Goal: Task Accomplishment & Management: Manage account settings

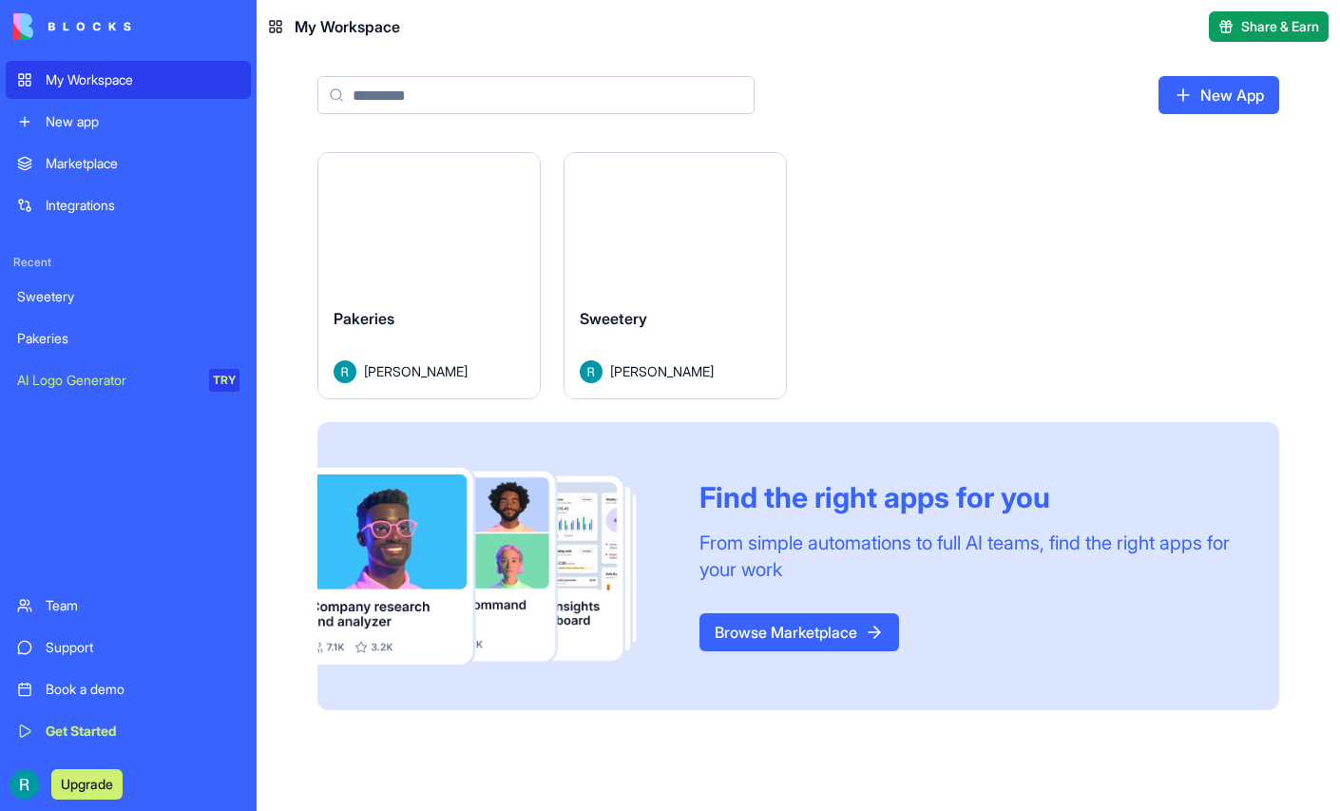
click at [596, 195] on html "My Workspace New app Marketplace Integrations Recent Sweetery Pakeries AI Logo …" at bounding box center [670, 405] width 1340 height 811
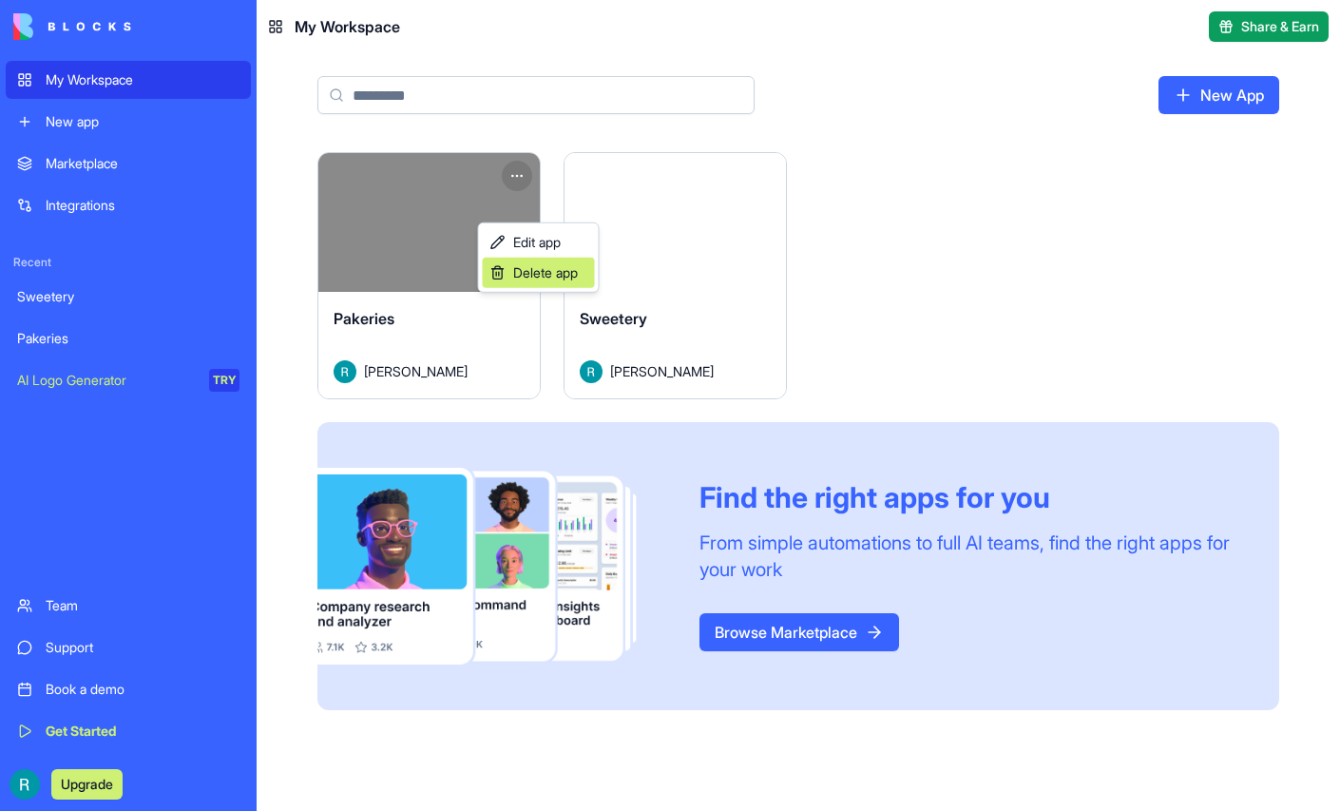
click at [546, 279] on span "Delete app" at bounding box center [545, 272] width 65 height 19
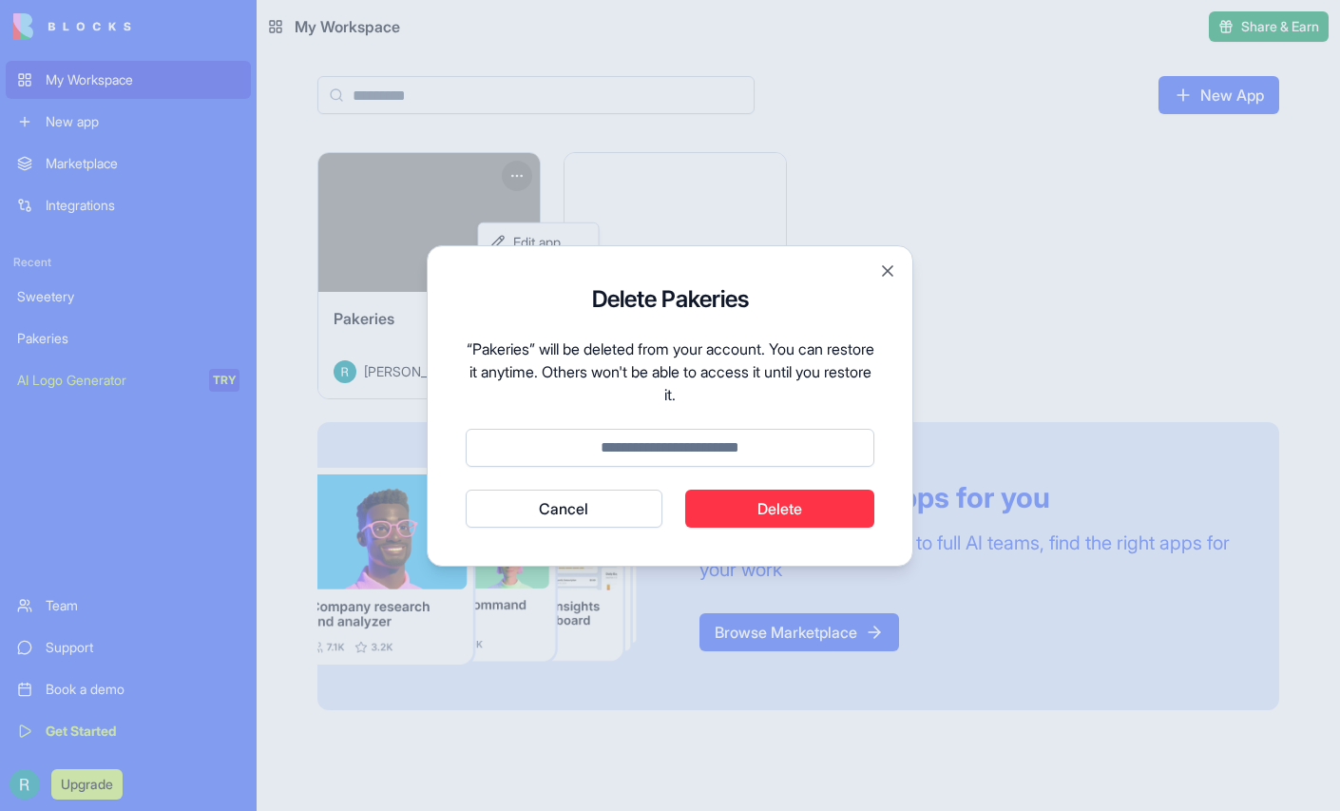
click at [670, 450] on input at bounding box center [670, 448] width 409 height 38
type input "******"
click at [775, 516] on button "Delete" at bounding box center [780, 509] width 190 height 38
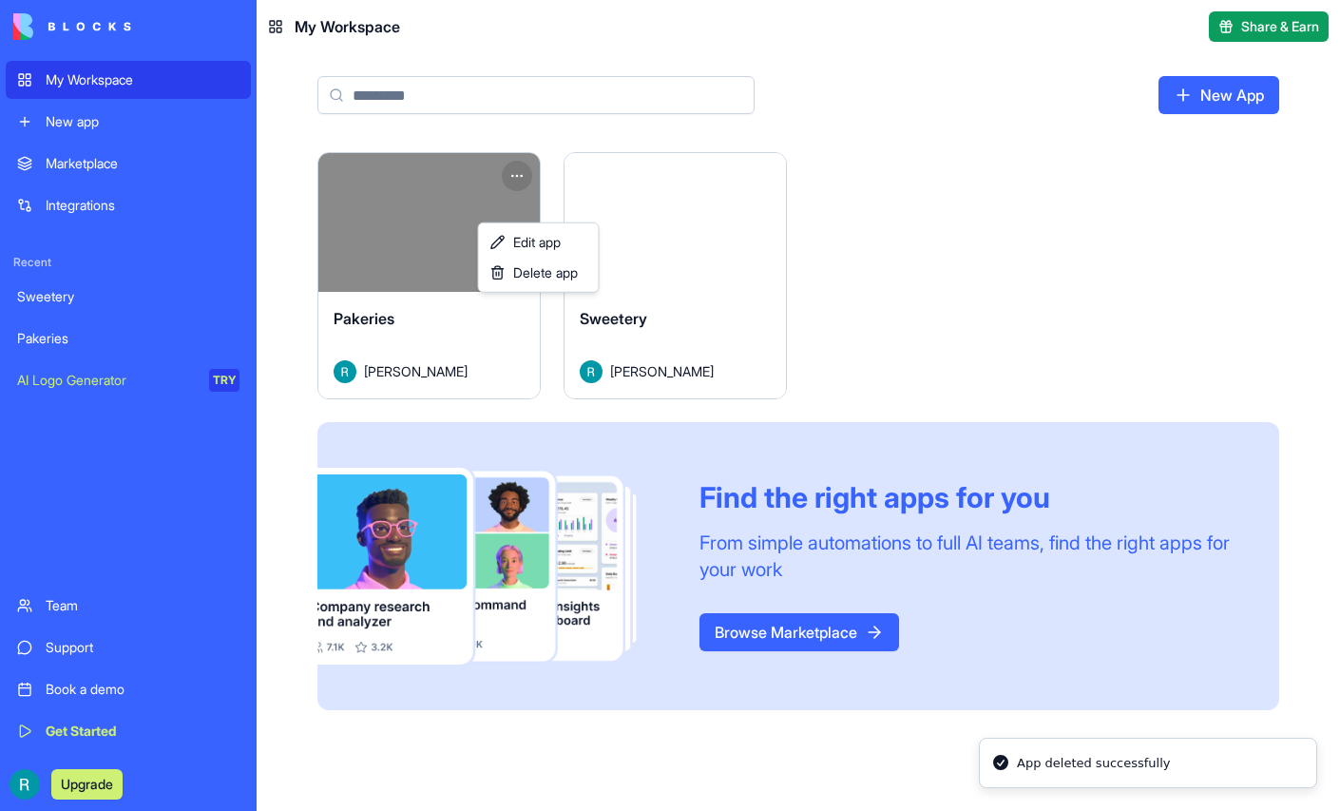
click at [791, 281] on html "My Workspace New app Marketplace Integrations Recent Sweetery Pakeries AI Logo …" at bounding box center [670, 405] width 1340 height 811
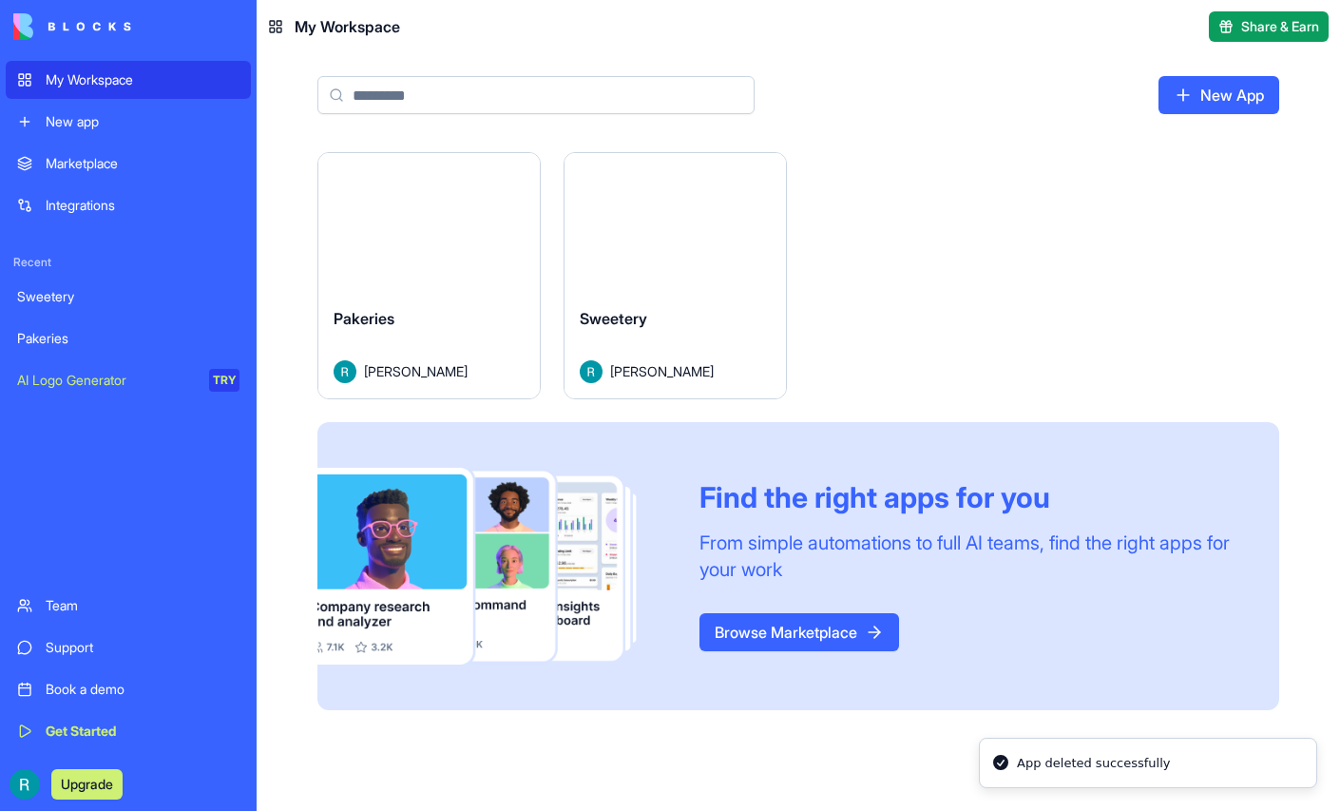
click at [747, 241] on button "Launch" at bounding box center [676, 222] width 143 height 38
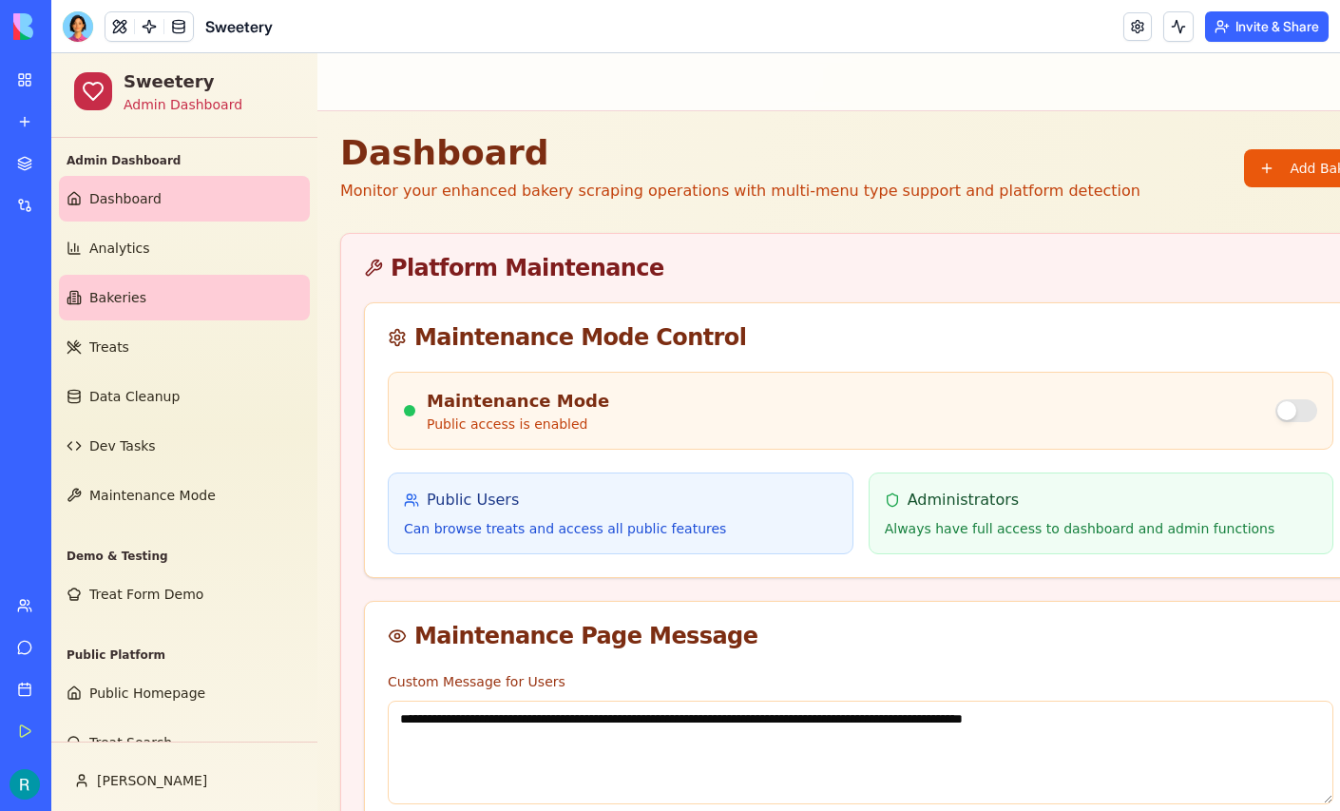
click at [155, 318] on link "Bakeries" at bounding box center [184, 298] width 251 height 46
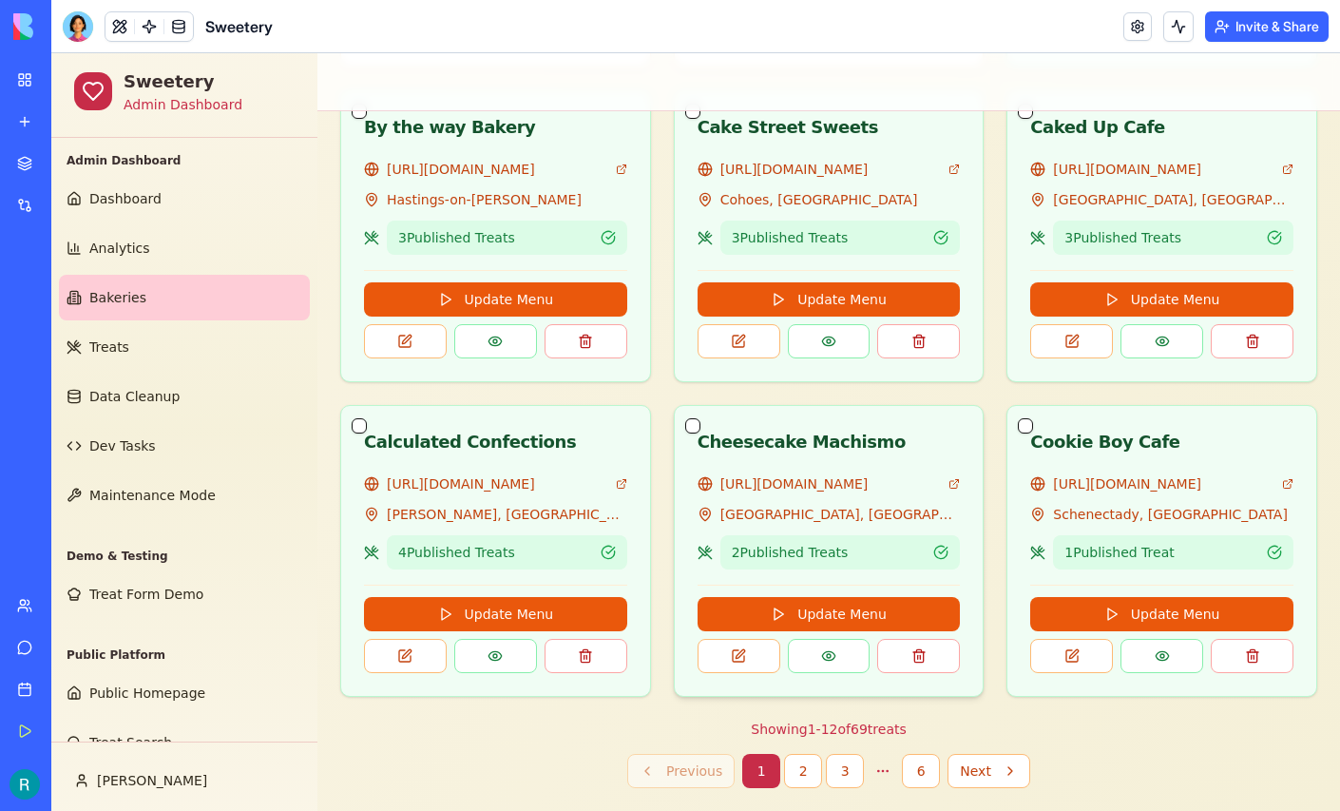
scroll to position [1596, 0]
click at [811, 760] on button "2" at bounding box center [803, 771] width 38 height 34
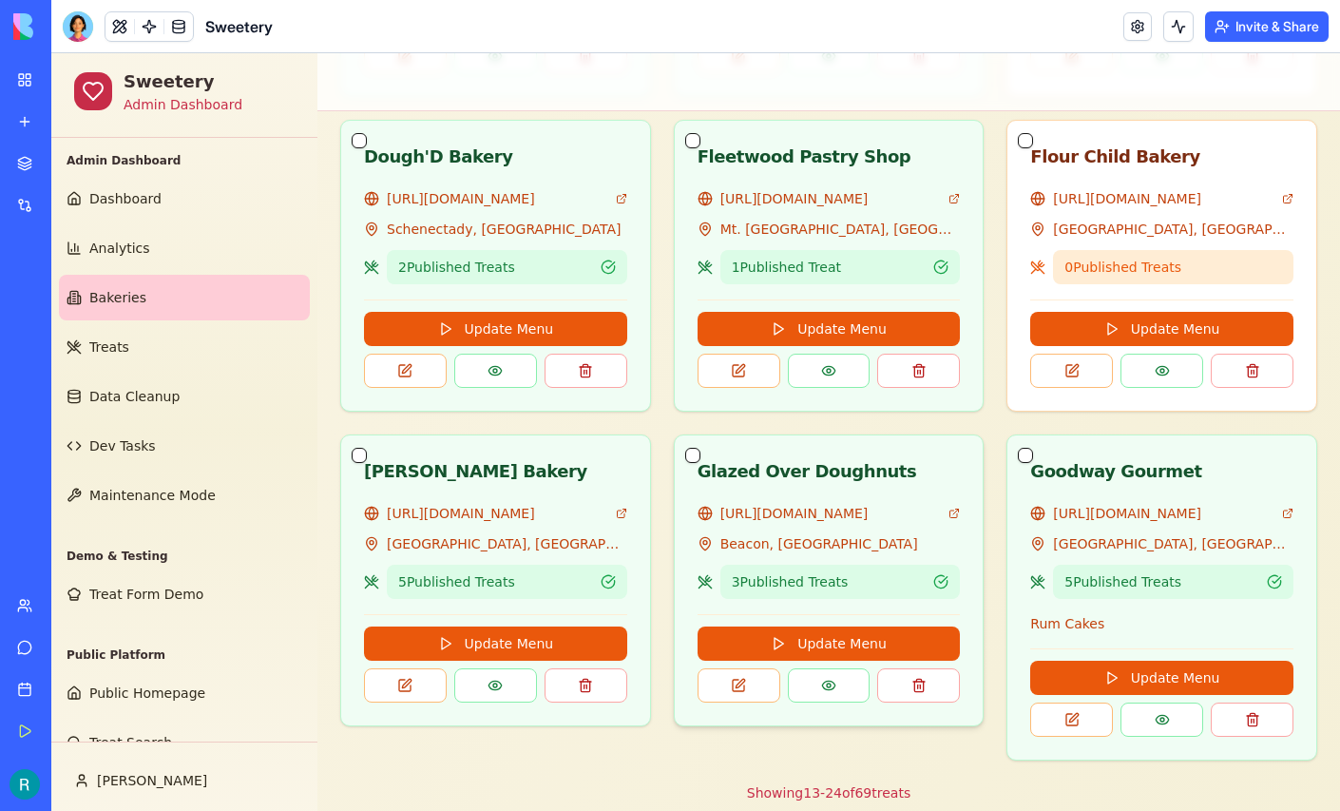
scroll to position [1312, 0]
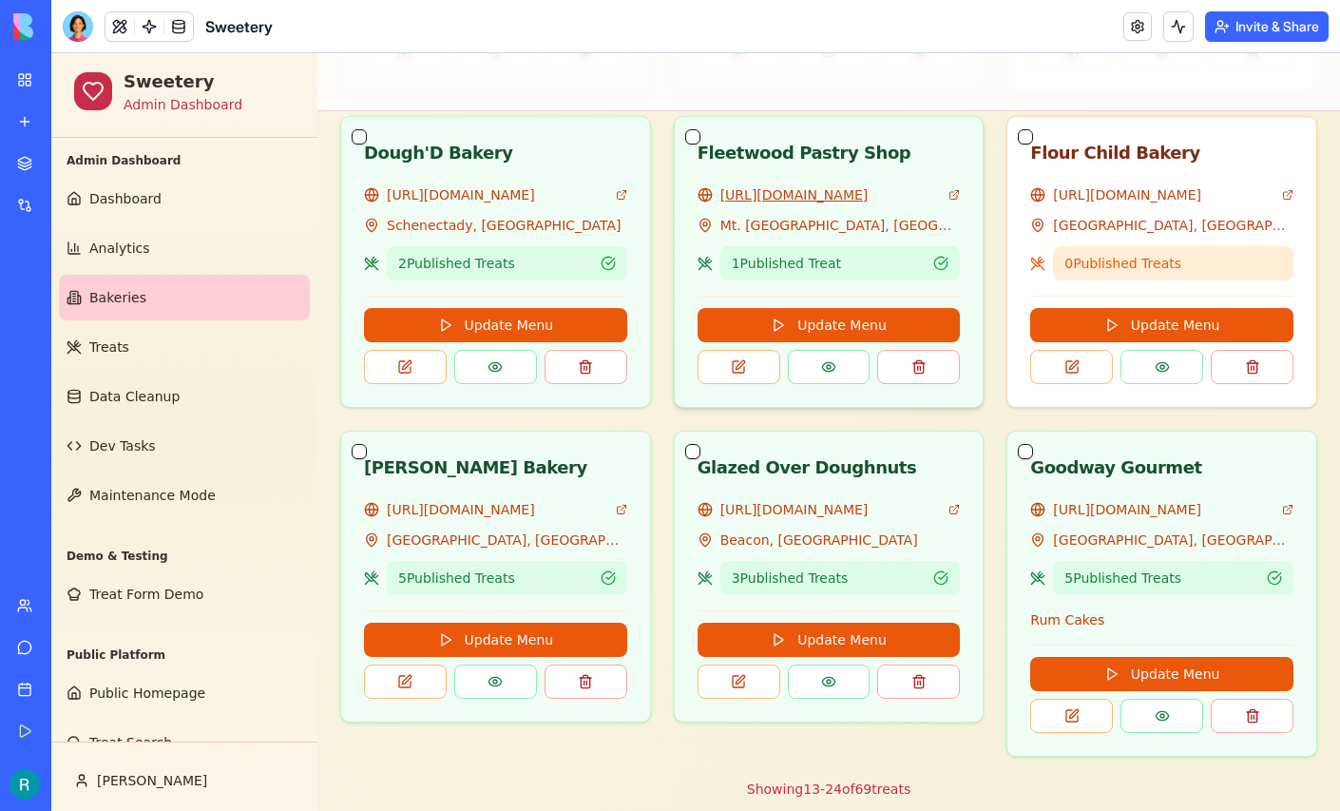
click at [815, 204] on link "https://www.westchestercakes.com/" at bounding box center [831, 194] width 221 height 19
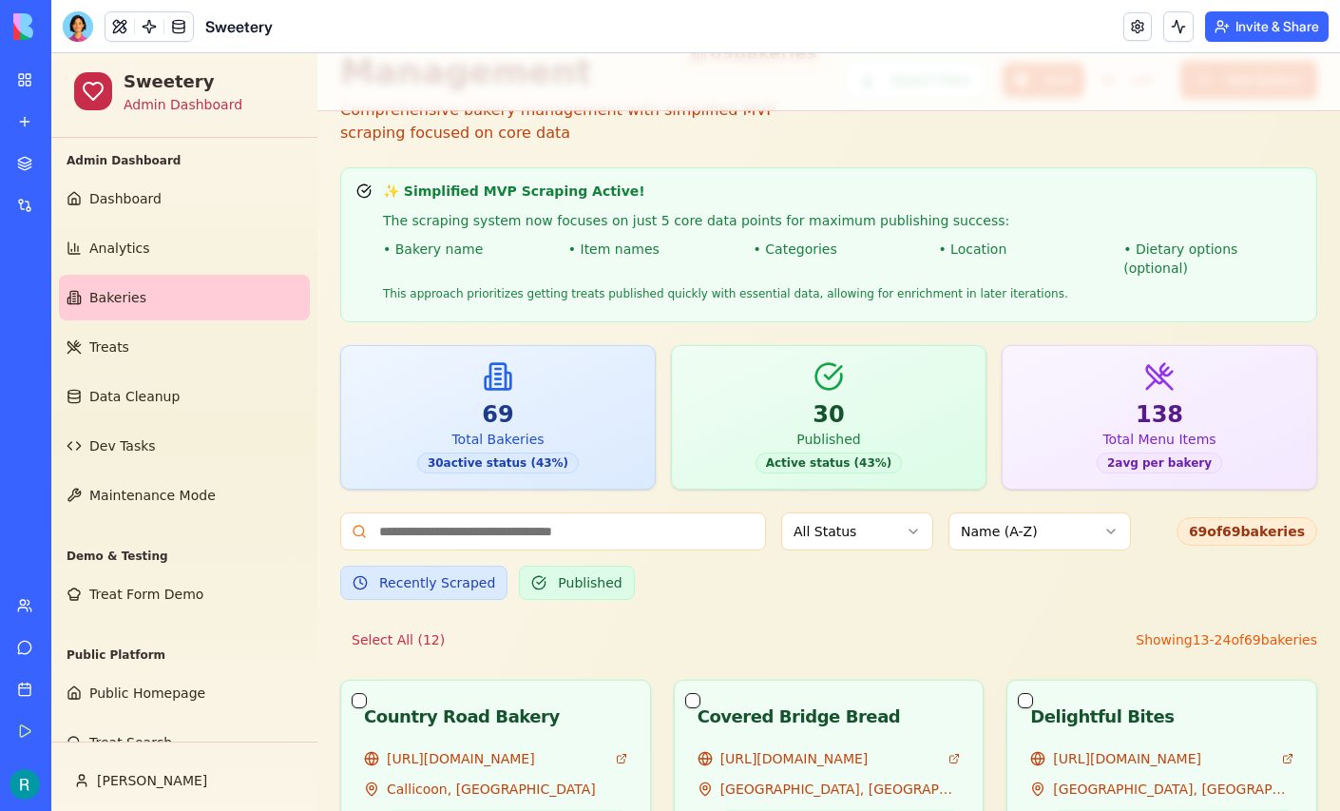
scroll to position [0, 0]
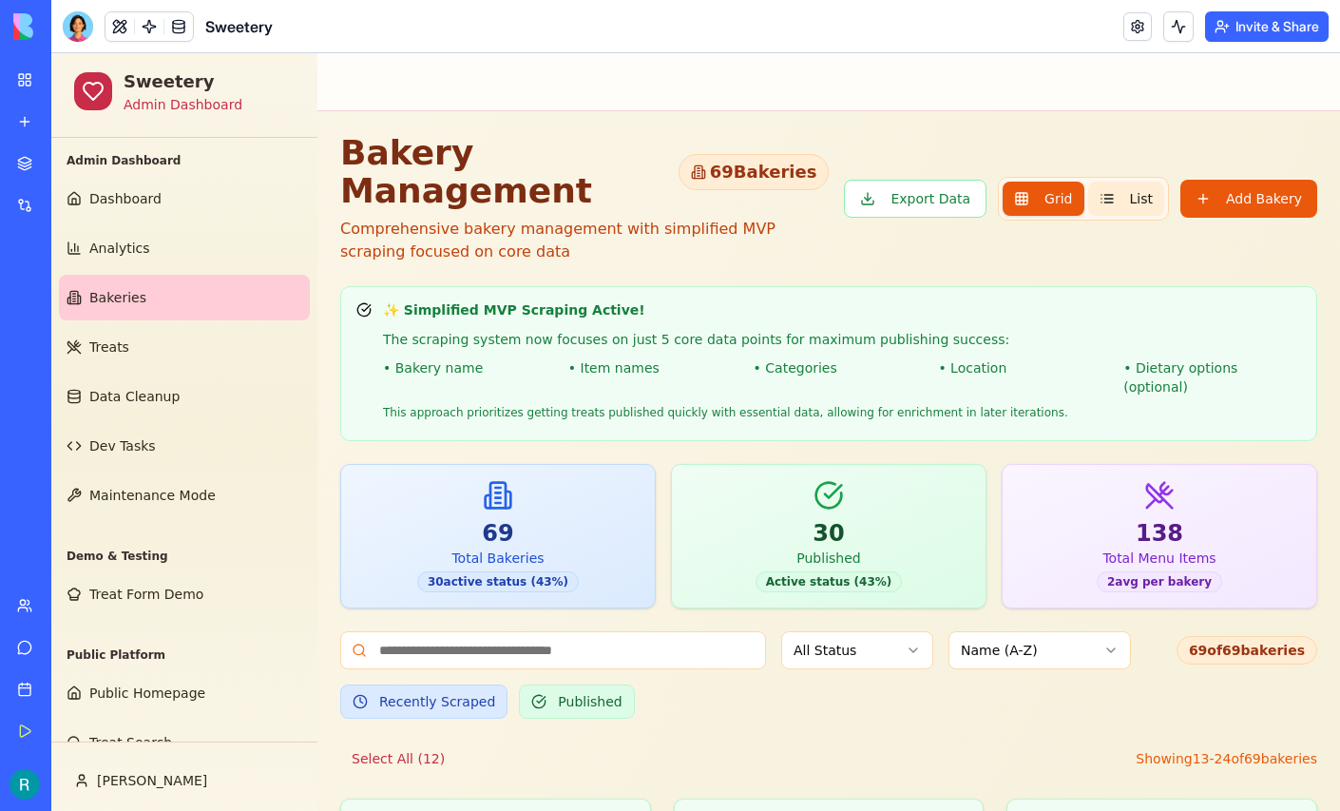
click at [1093, 216] on button "List" at bounding box center [1126, 199] width 76 height 34
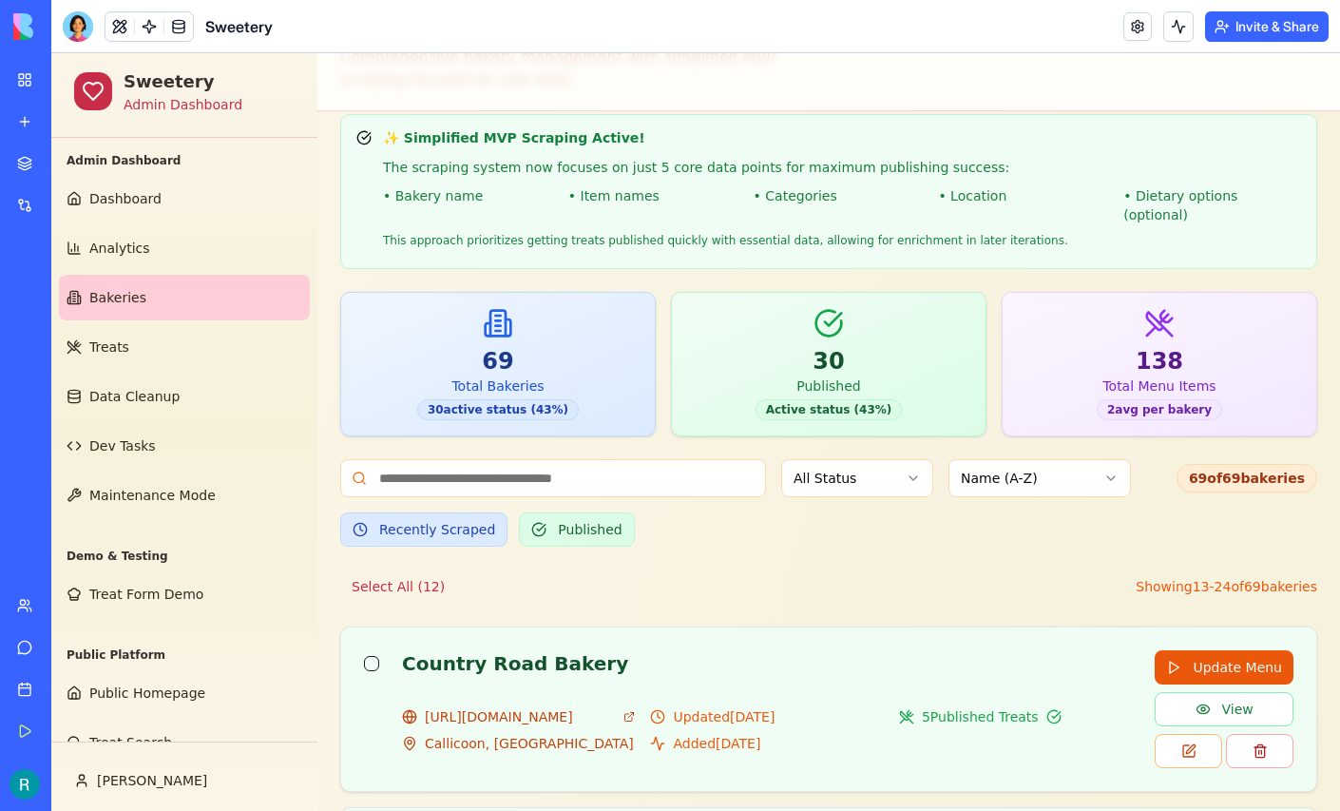
scroll to position [75, 0]
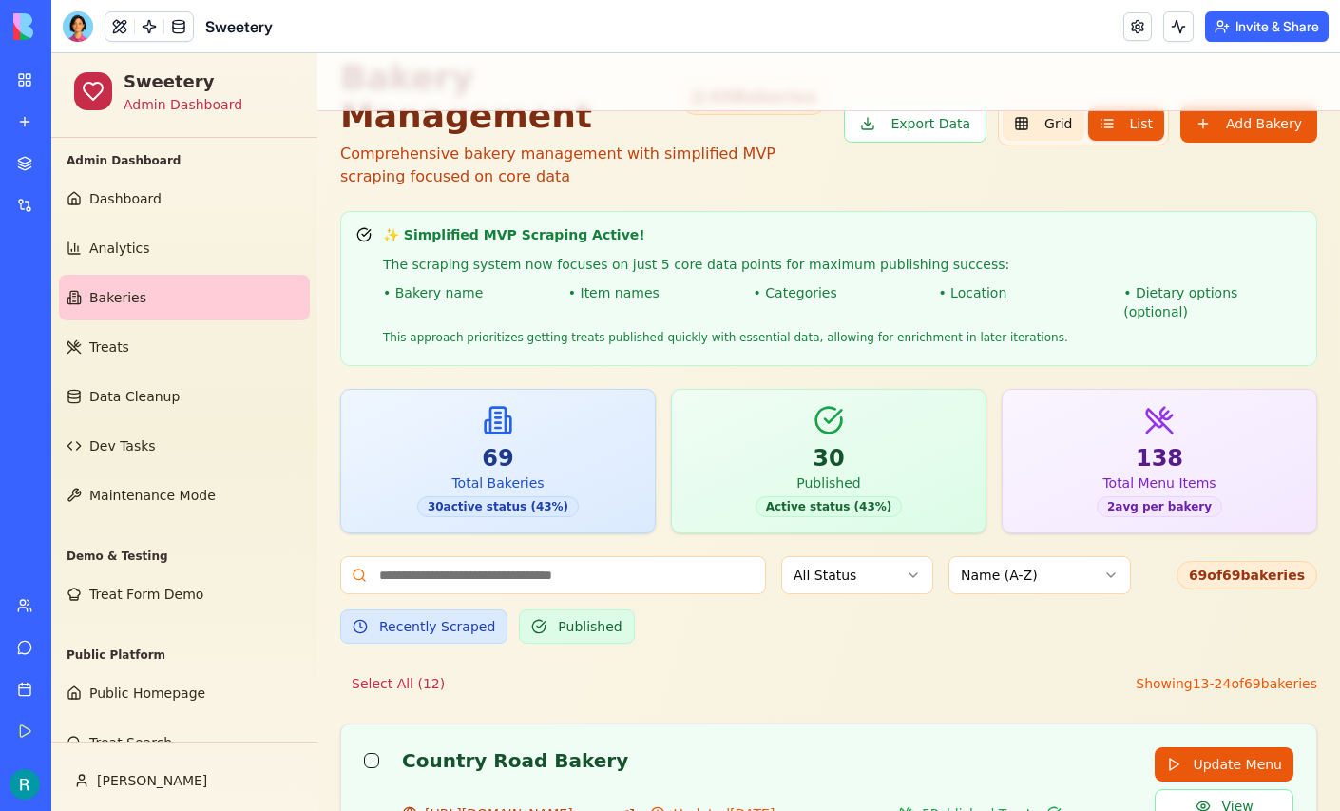
click at [1025, 141] on button "Grid" at bounding box center [1043, 123] width 81 height 34
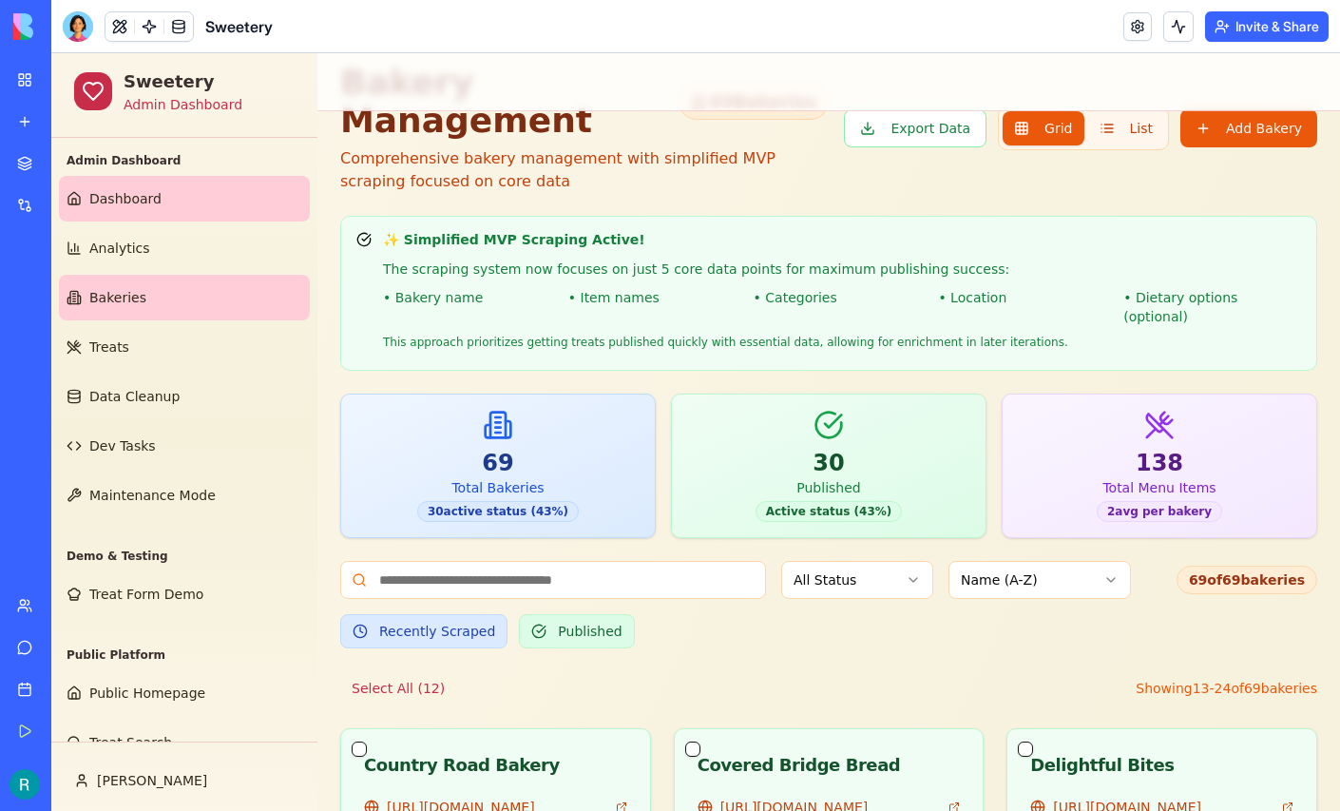
scroll to position [135, 0]
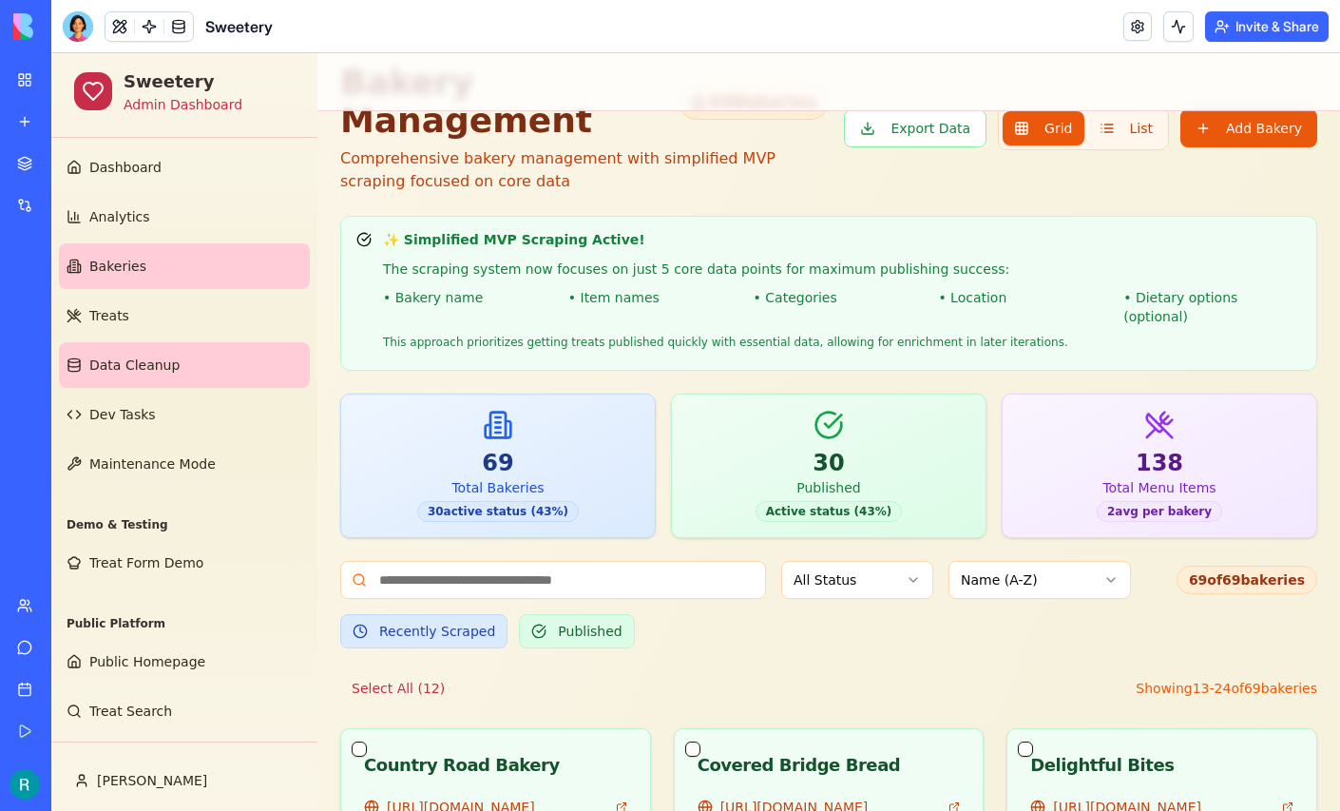
click at [171, 356] on span "Data Cleanup" at bounding box center [134, 365] width 90 height 19
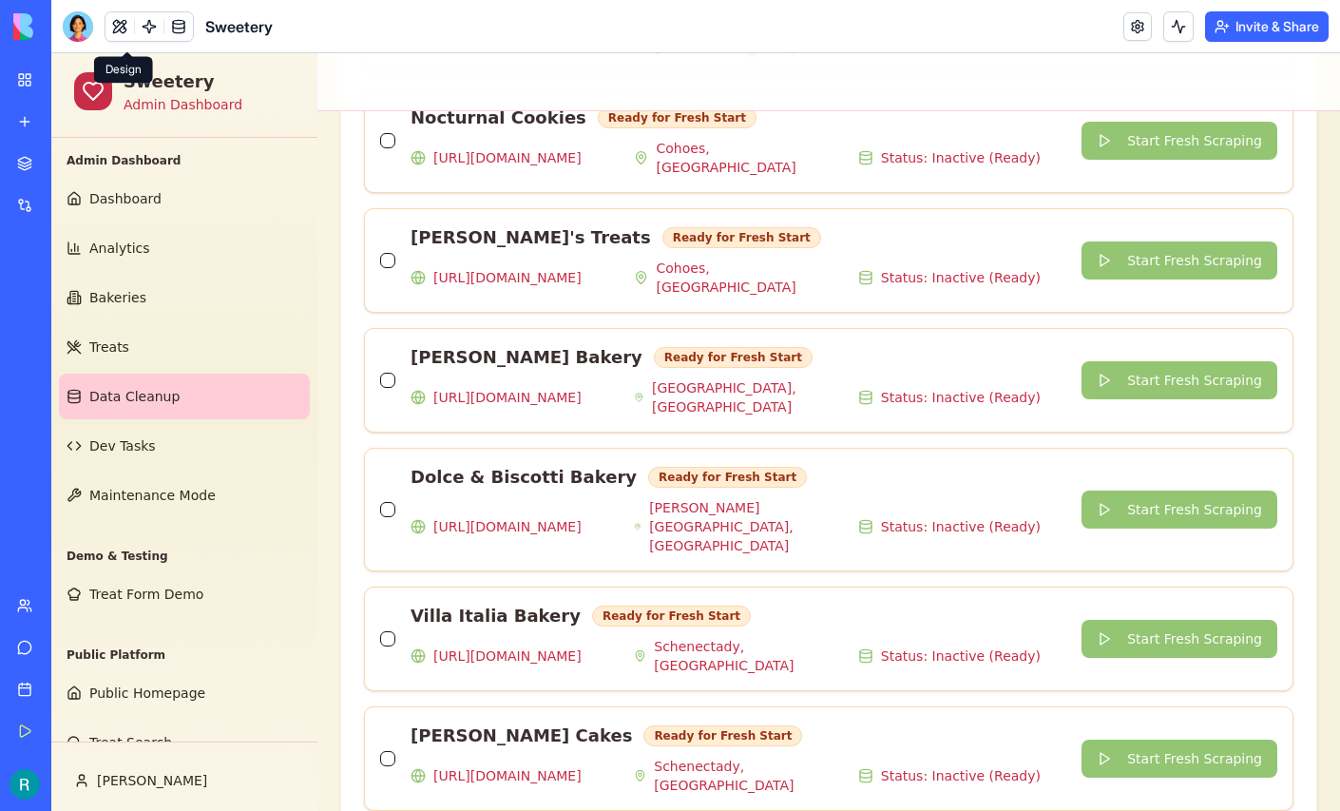
click at [125, 25] on button at bounding box center [120, 26] width 29 height 29
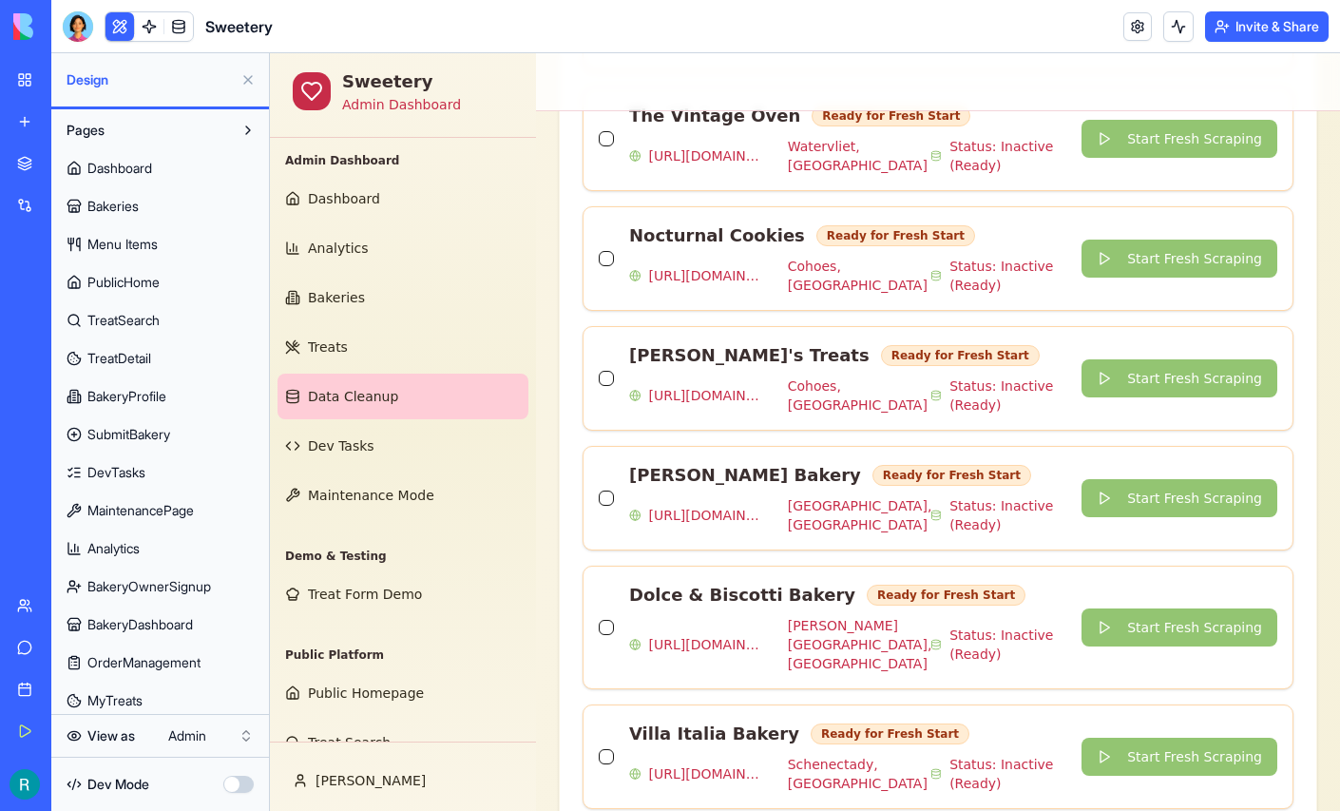
scroll to position [321, 0]
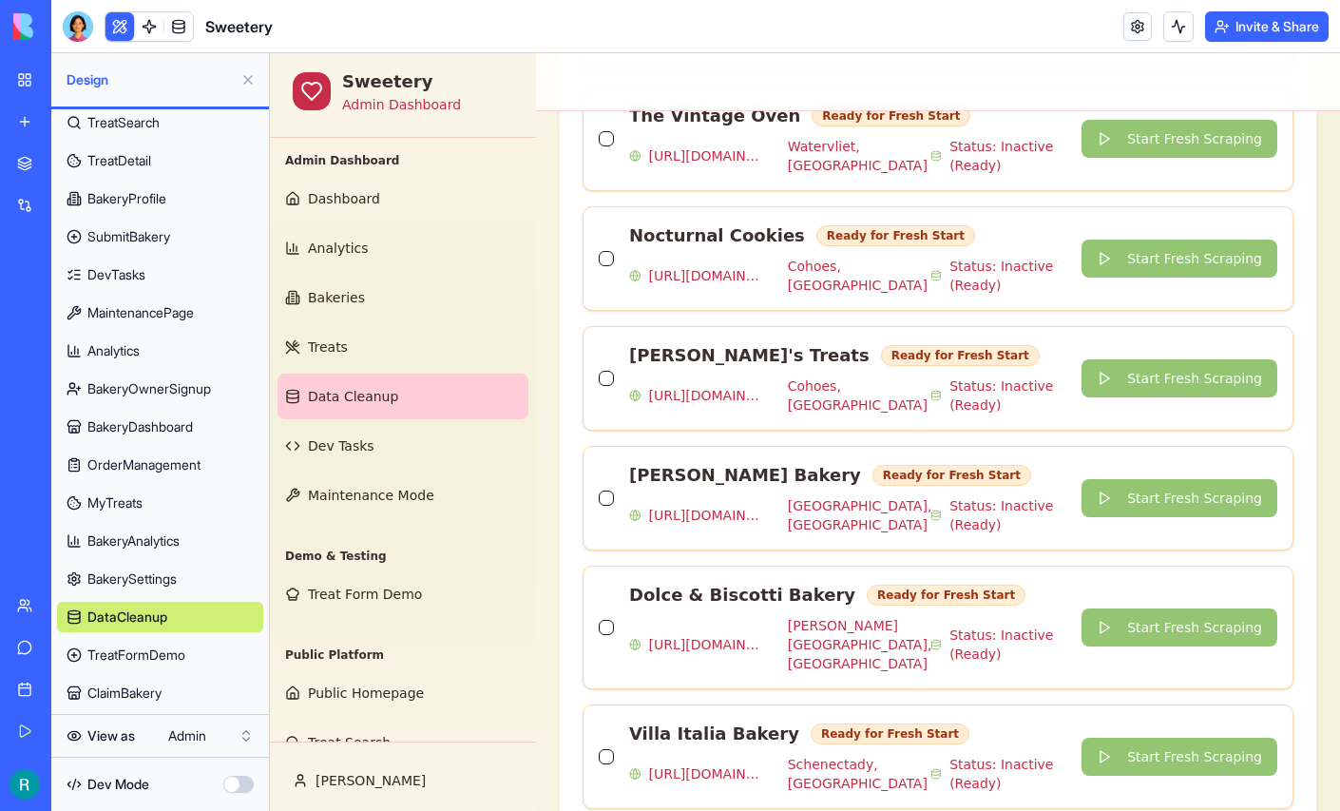
click at [145, 683] on span "ClaimBakery" at bounding box center [124, 692] width 74 height 19
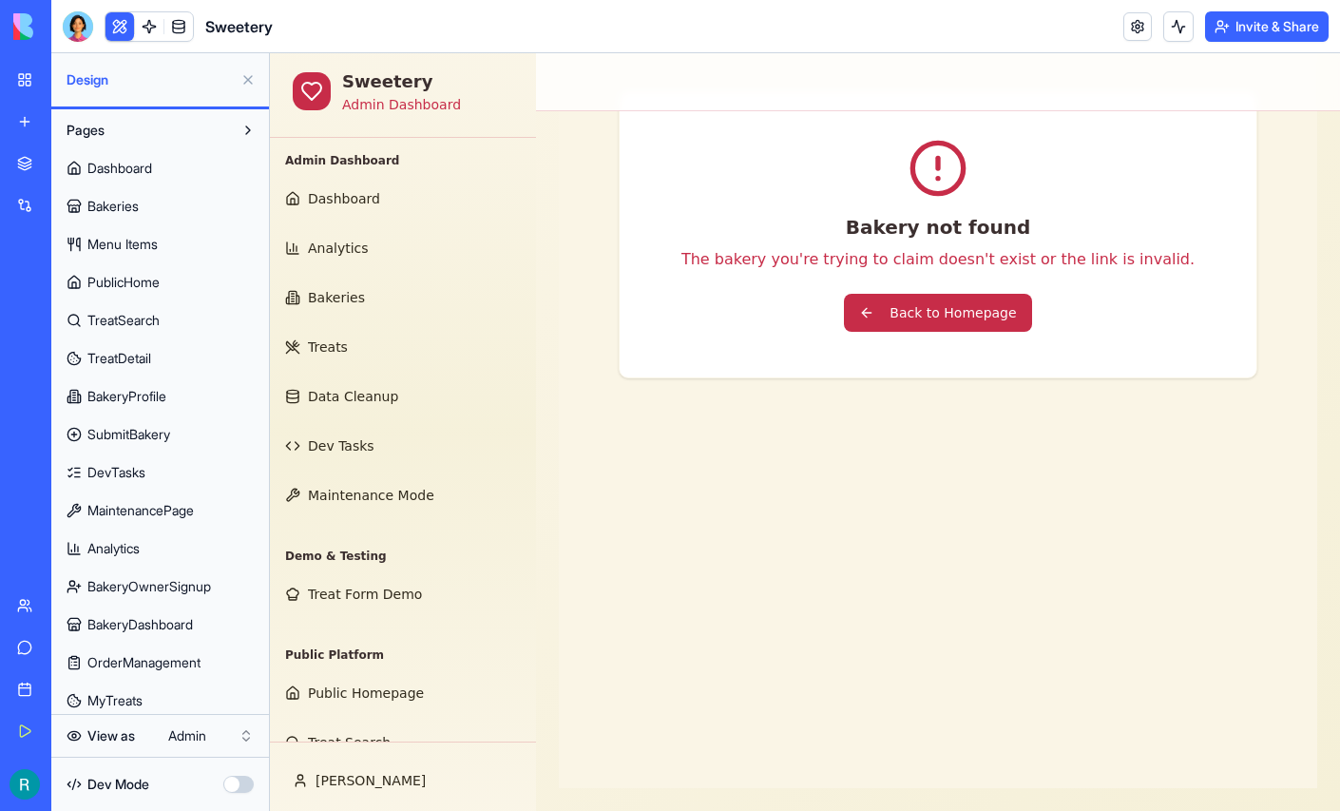
click at [160, 292] on span "PublicHome" at bounding box center [123, 282] width 72 height 19
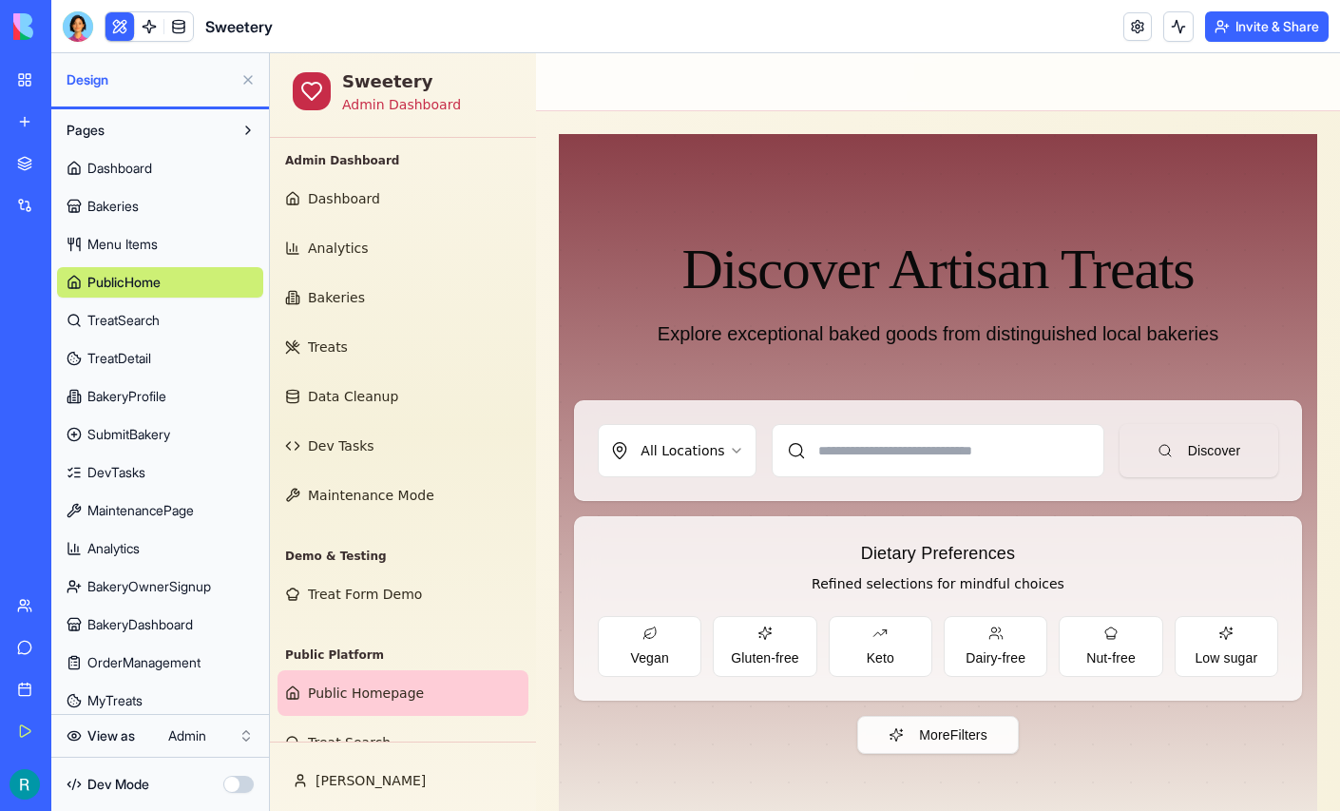
click at [171, 374] on link "TreatDetail" at bounding box center [160, 358] width 206 height 30
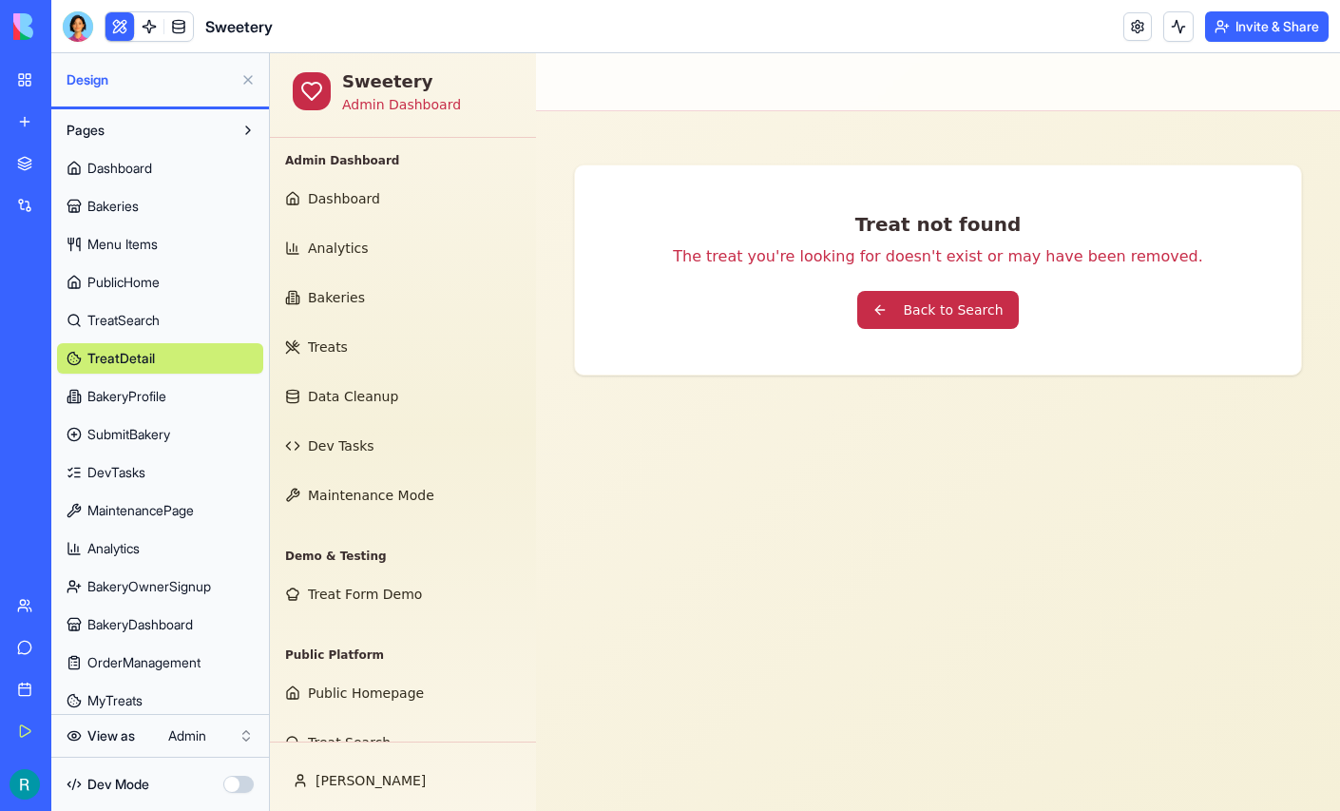
click at [243, 87] on button at bounding box center [248, 80] width 30 height 30
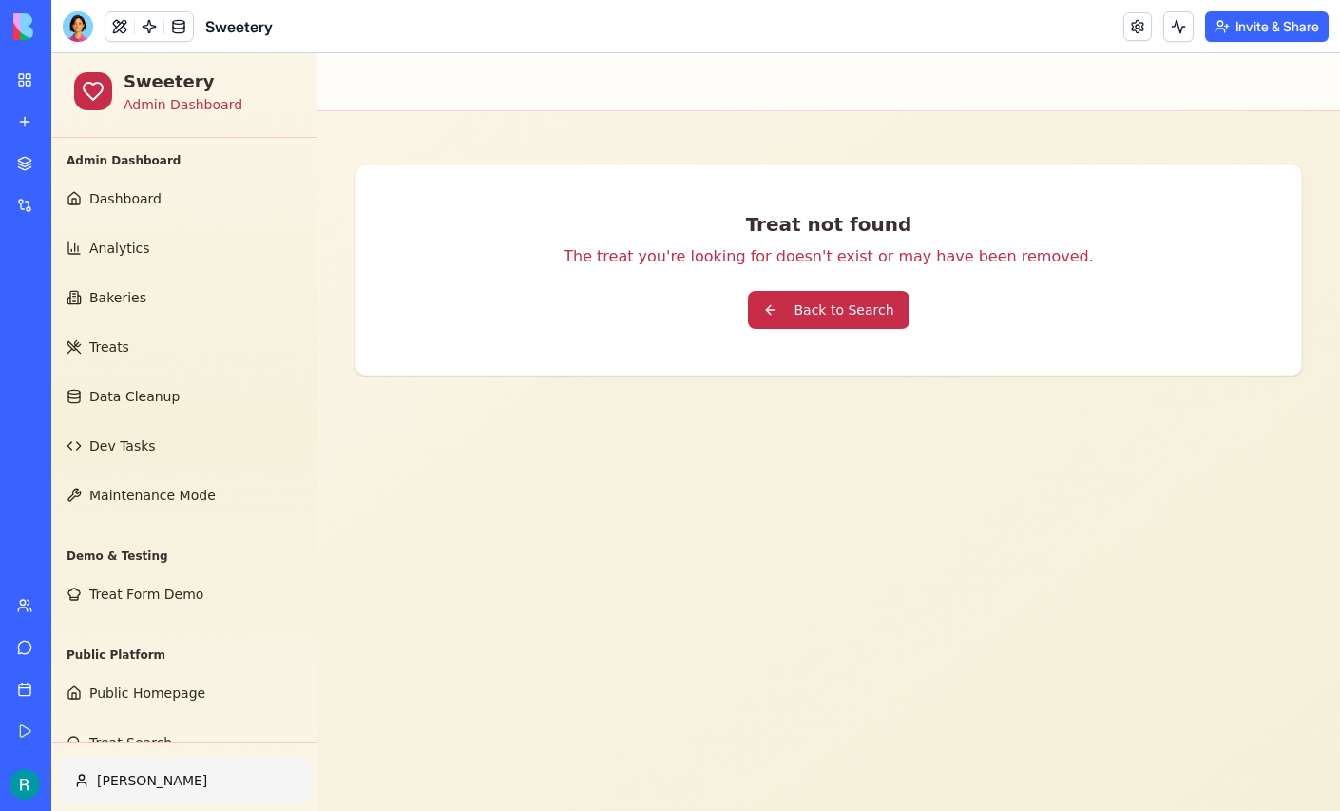
click at [94, 761] on html "Sweetery Admin Dashboard Admin Dashboard Dashboard Analytics Bakeries Treats Da…" at bounding box center [695, 432] width 1289 height 758
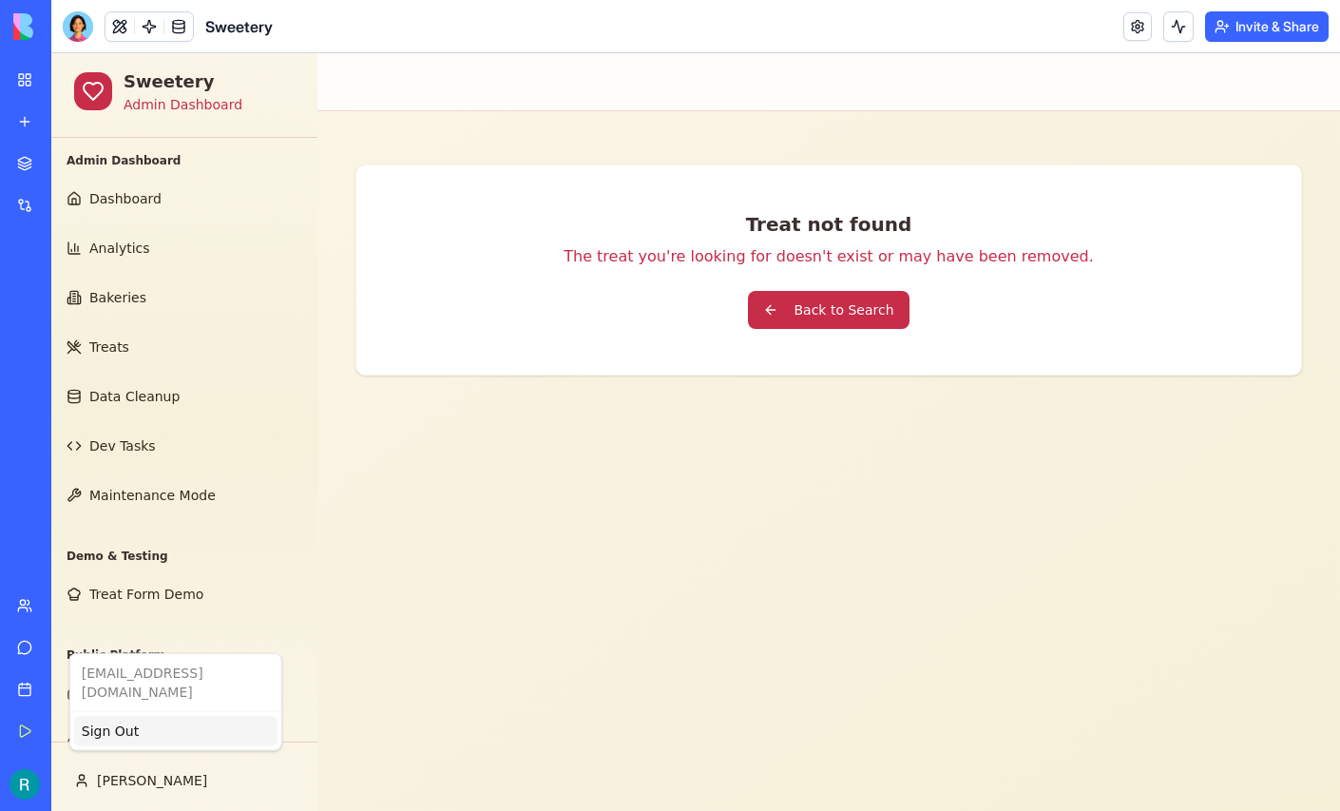
click at [122, 719] on div "Sign Out" at bounding box center [175, 731] width 203 height 30
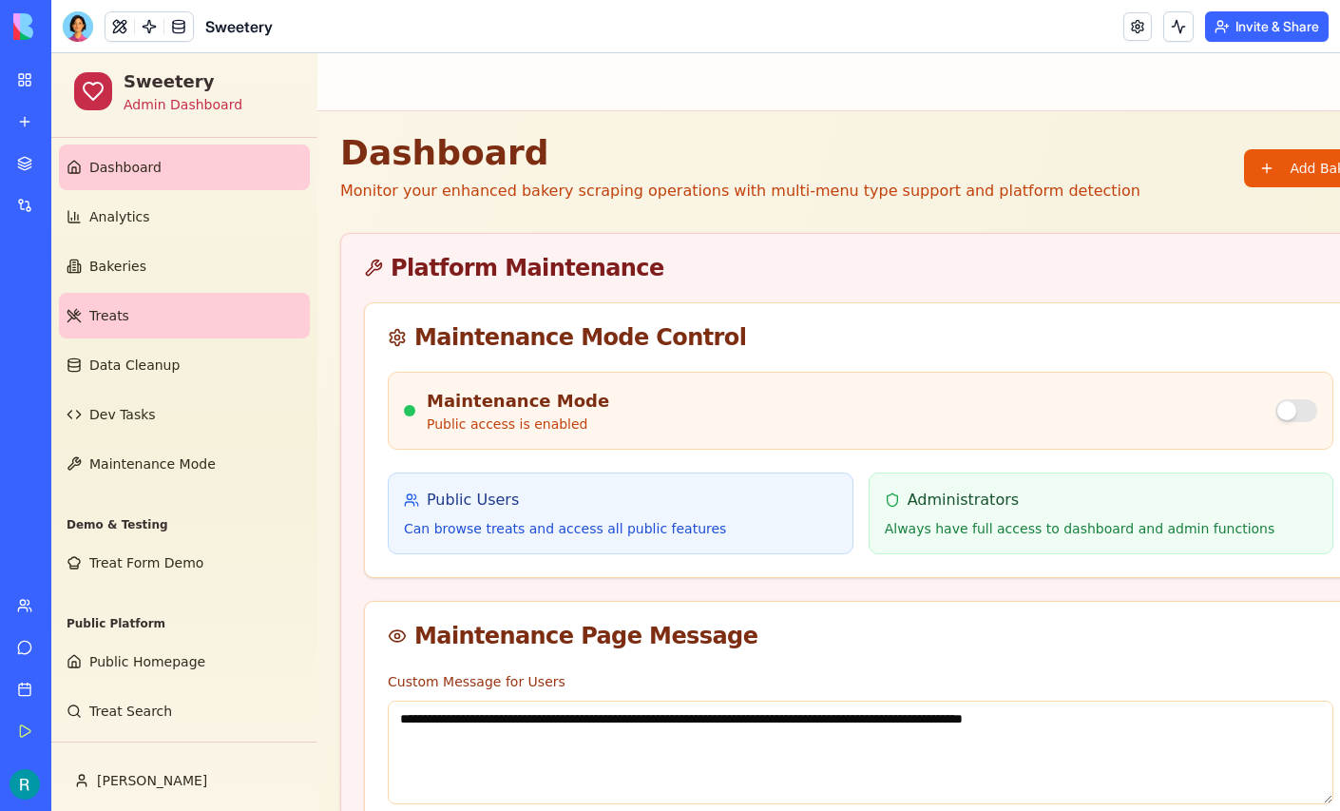
scroll to position [135, 0]
click at [133, 293] on link "Treats" at bounding box center [184, 316] width 251 height 46
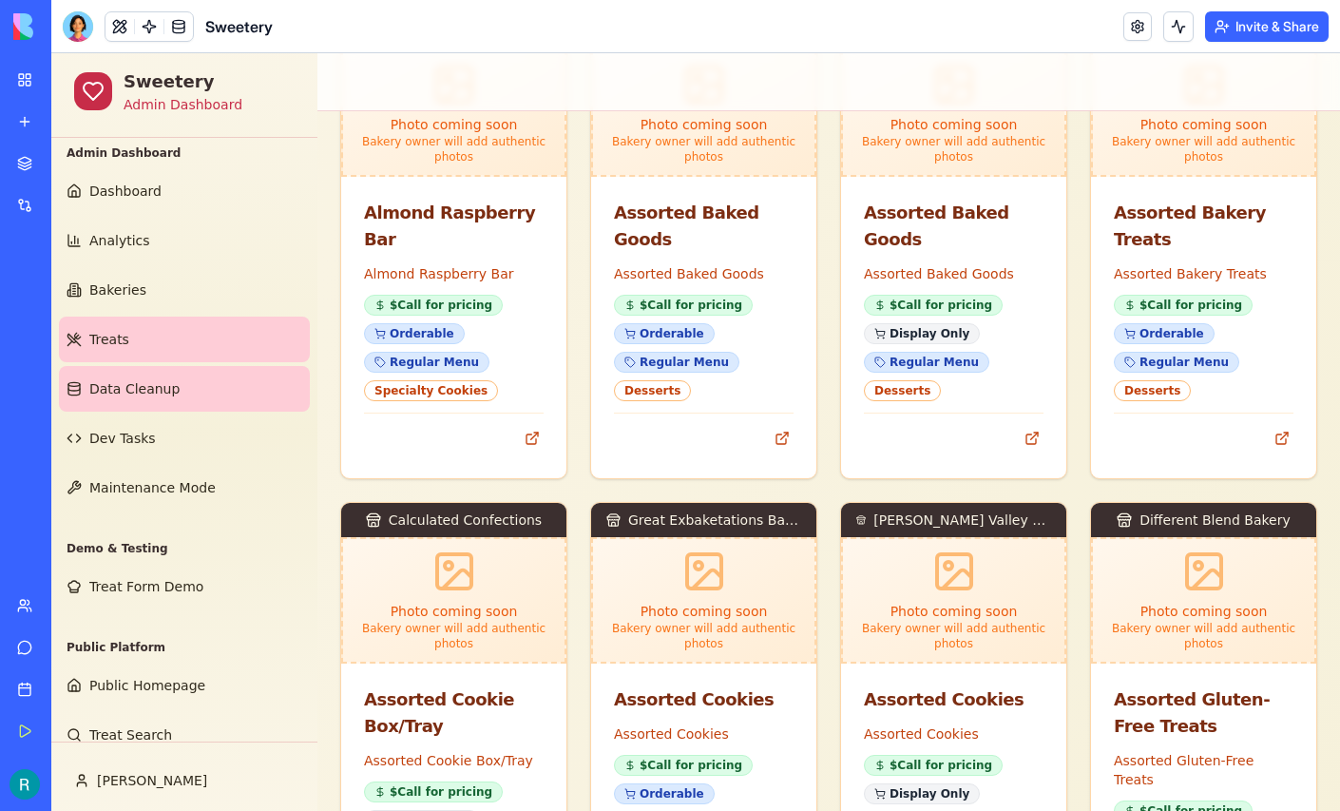
scroll to position [10, 0]
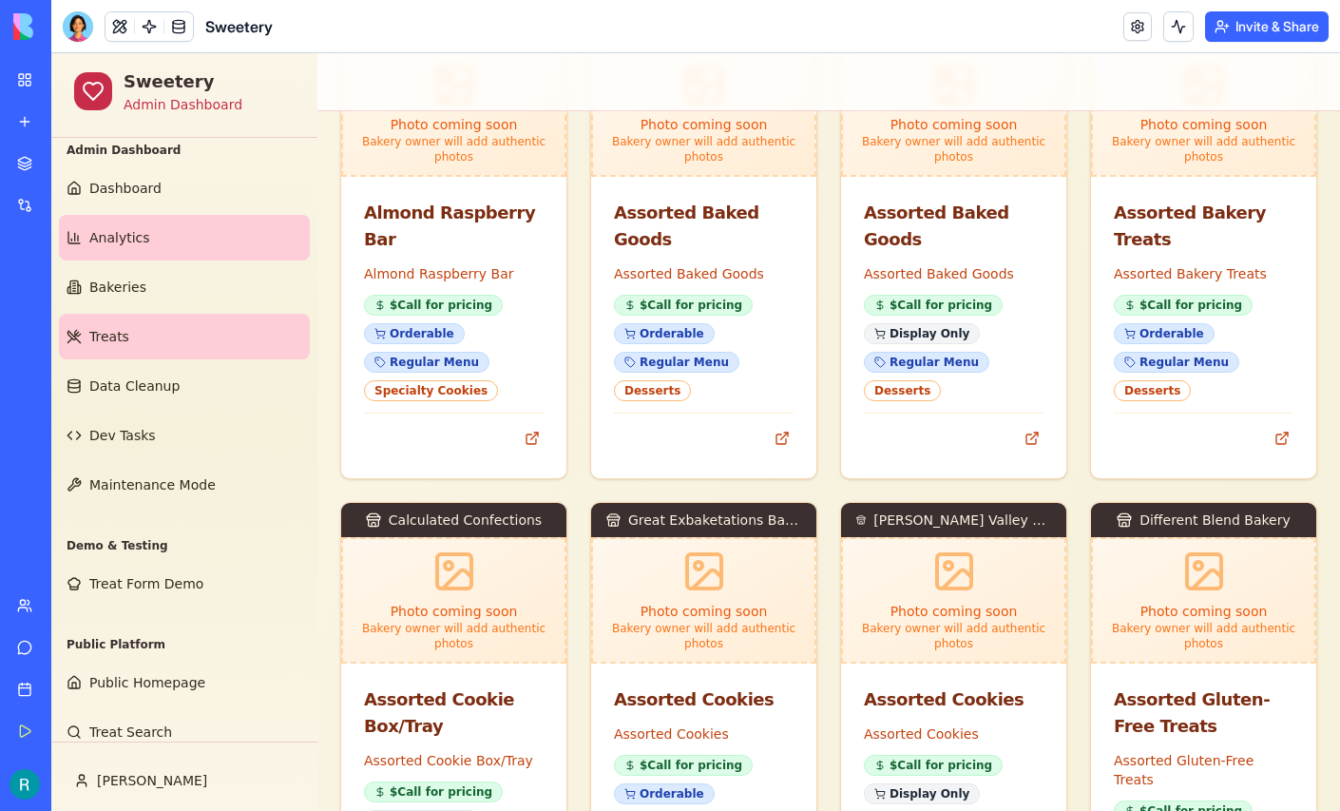
click at [197, 249] on link "Analytics" at bounding box center [184, 238] width 251 height 46
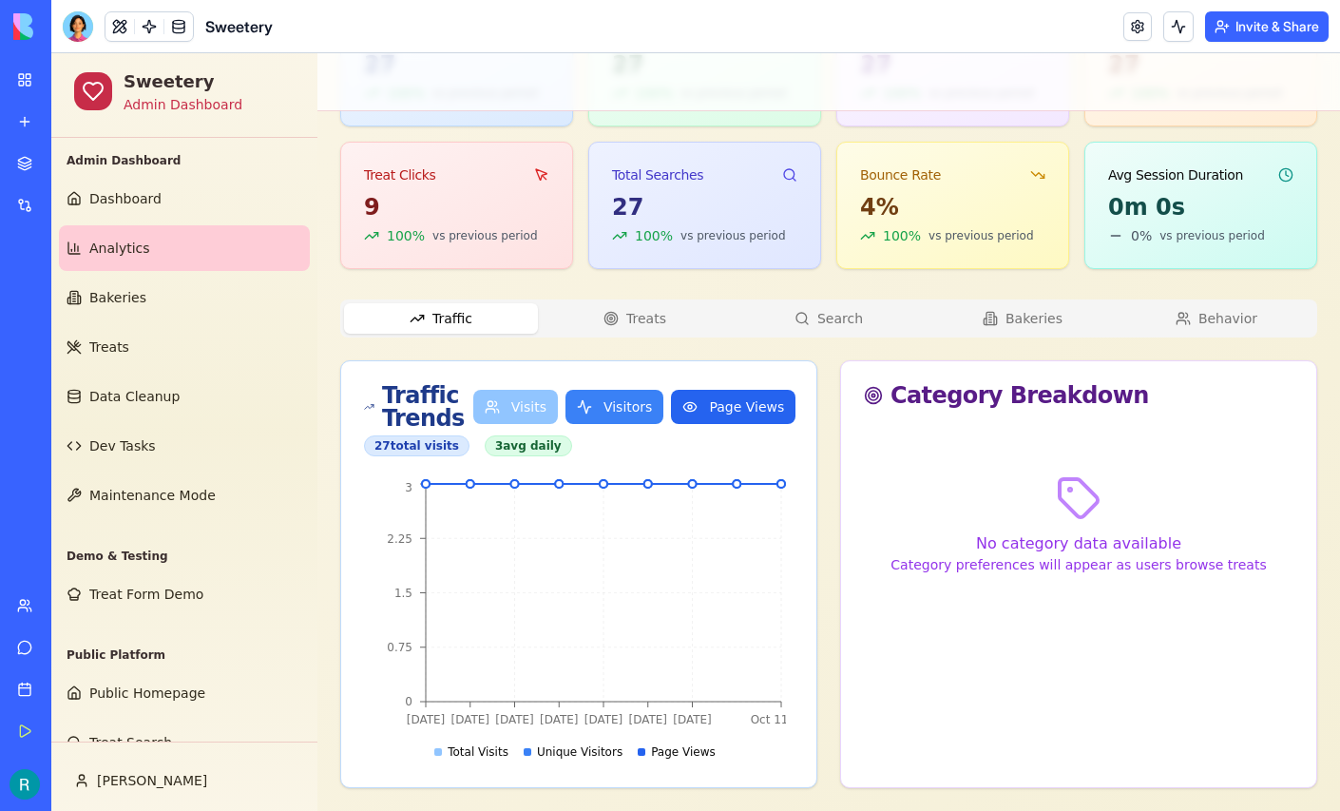
scroll to position [495, 0]
click at [664, 289] on div "Platform Analytics Comprehensive insights into user behavior, treat performance…" at bounding box center [828, 291] width 977 height 994
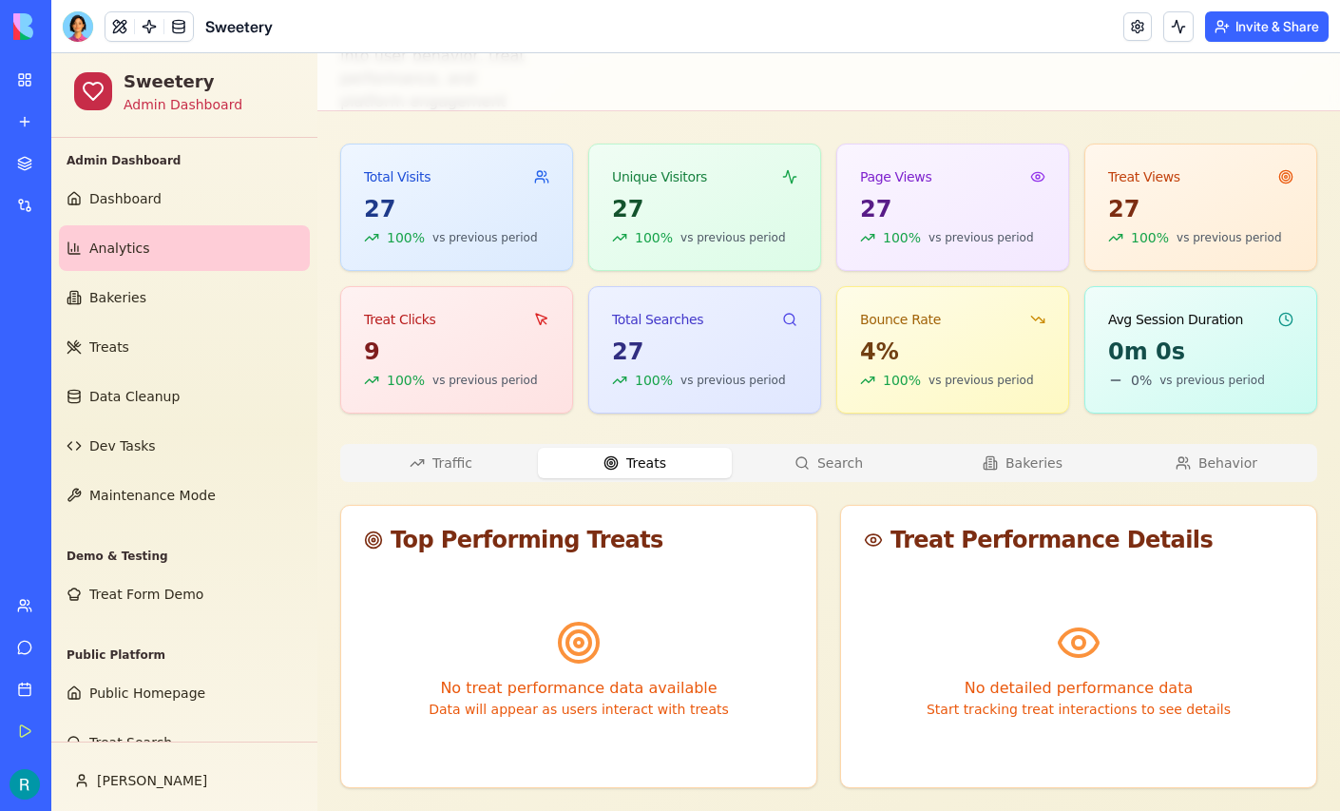
scroll to position [369, 0]
click at [844, 448] on button "Search" at bounding box center [829, 463] width 194 height 30
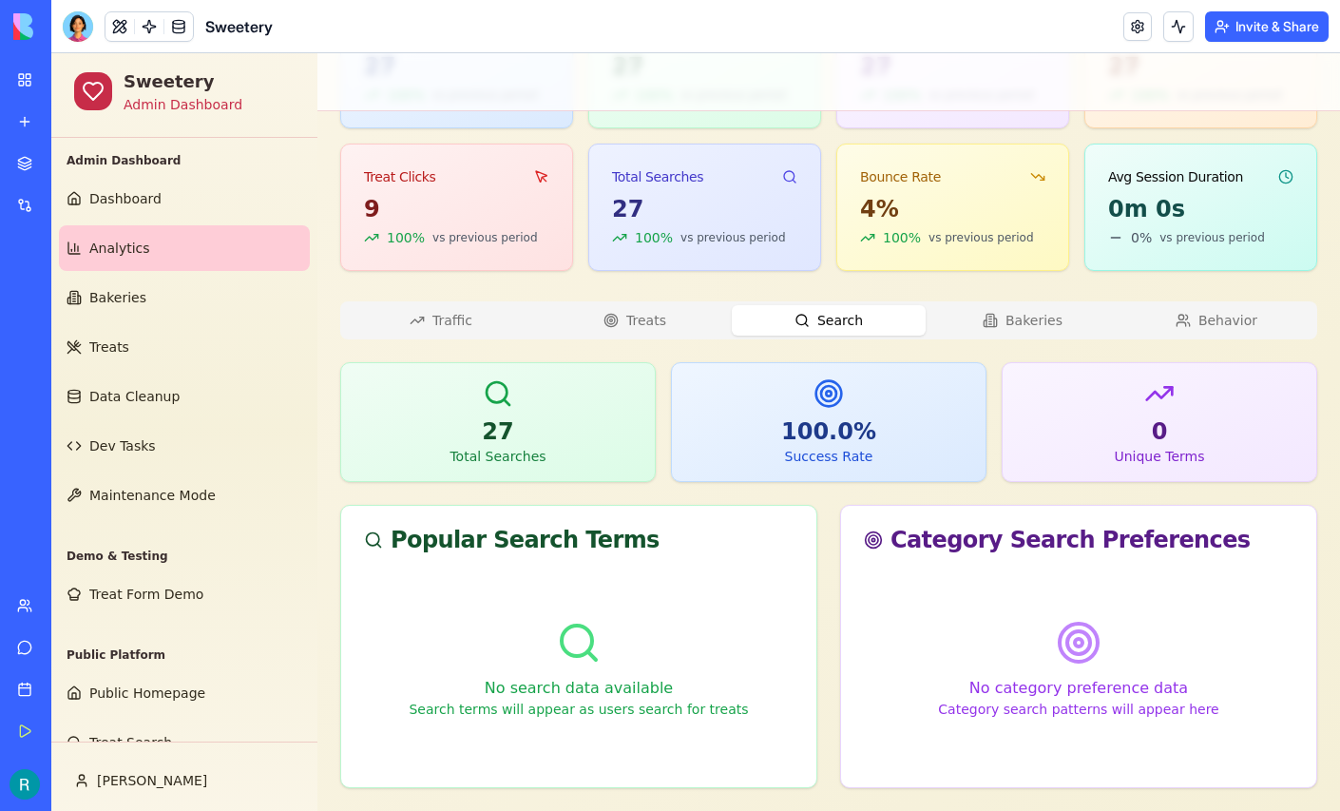
scroll to position [529, 0]
click at [1033, 305] on button "Bakeries" at bounding box center [1023, 320] width 194 height 30
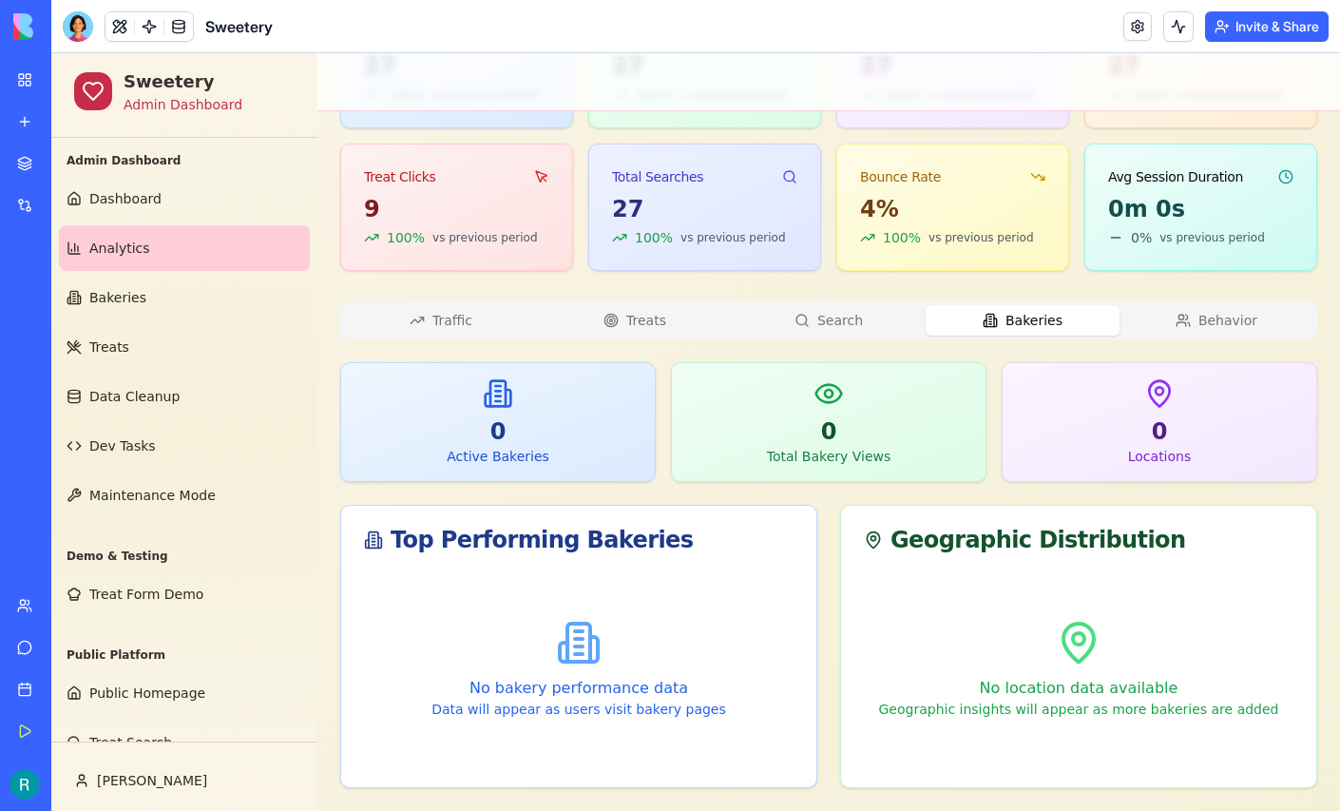
click at [1230, 305] on button "Behavior" at bounding box center [1217, 320] width 194 height 30
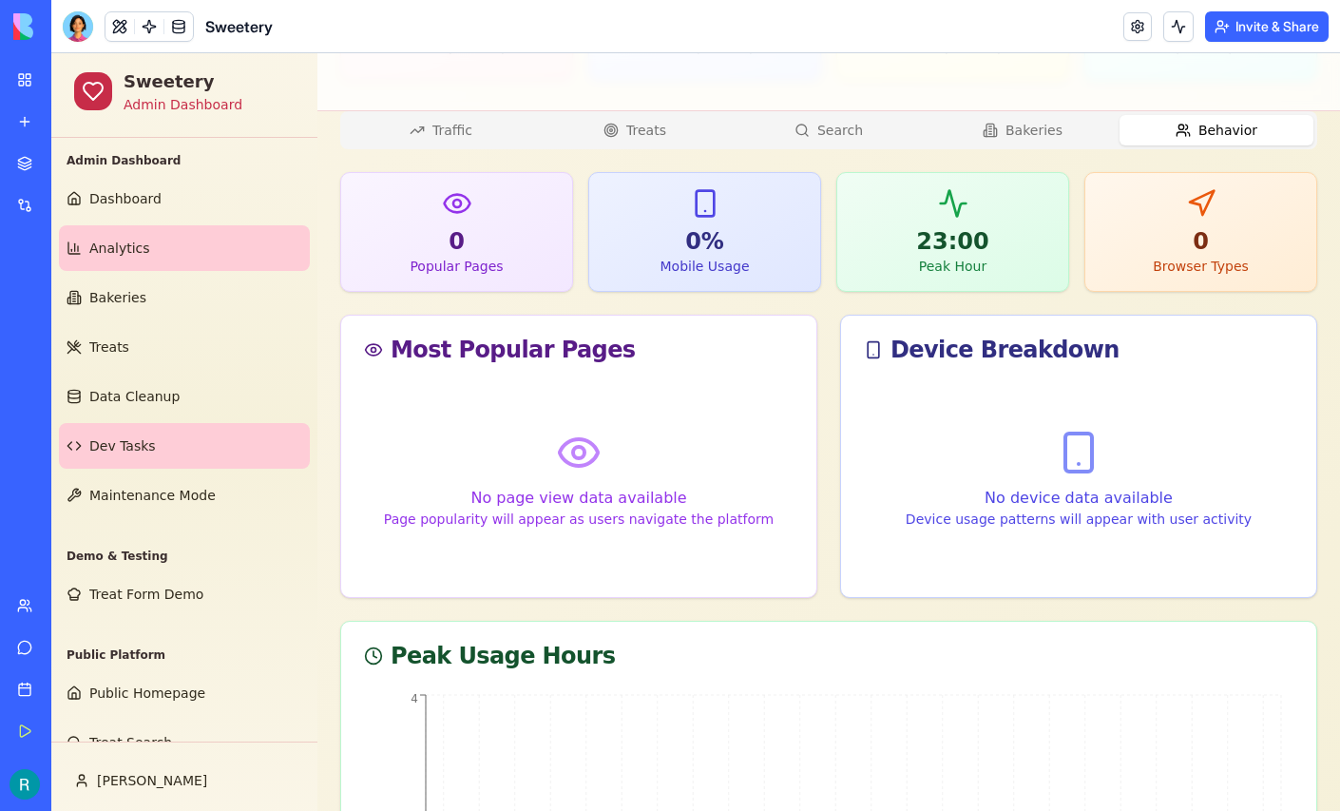
click at [179, 469] on link "Dev Tasks" at bounding box center [184, 446] width 251 height 46
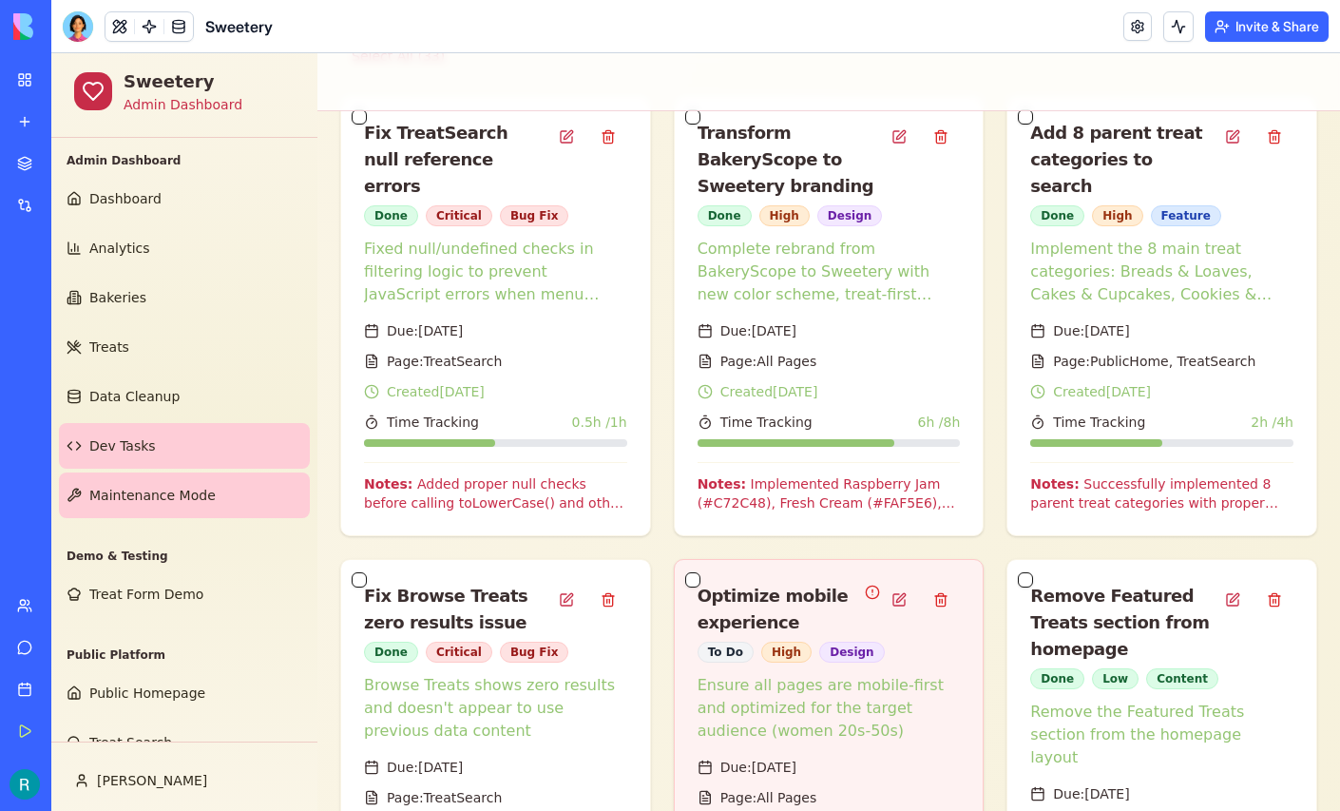
click at [173, 505] on span "Maintenance Mode" at bounding box center [152, 495] width 126 height 19
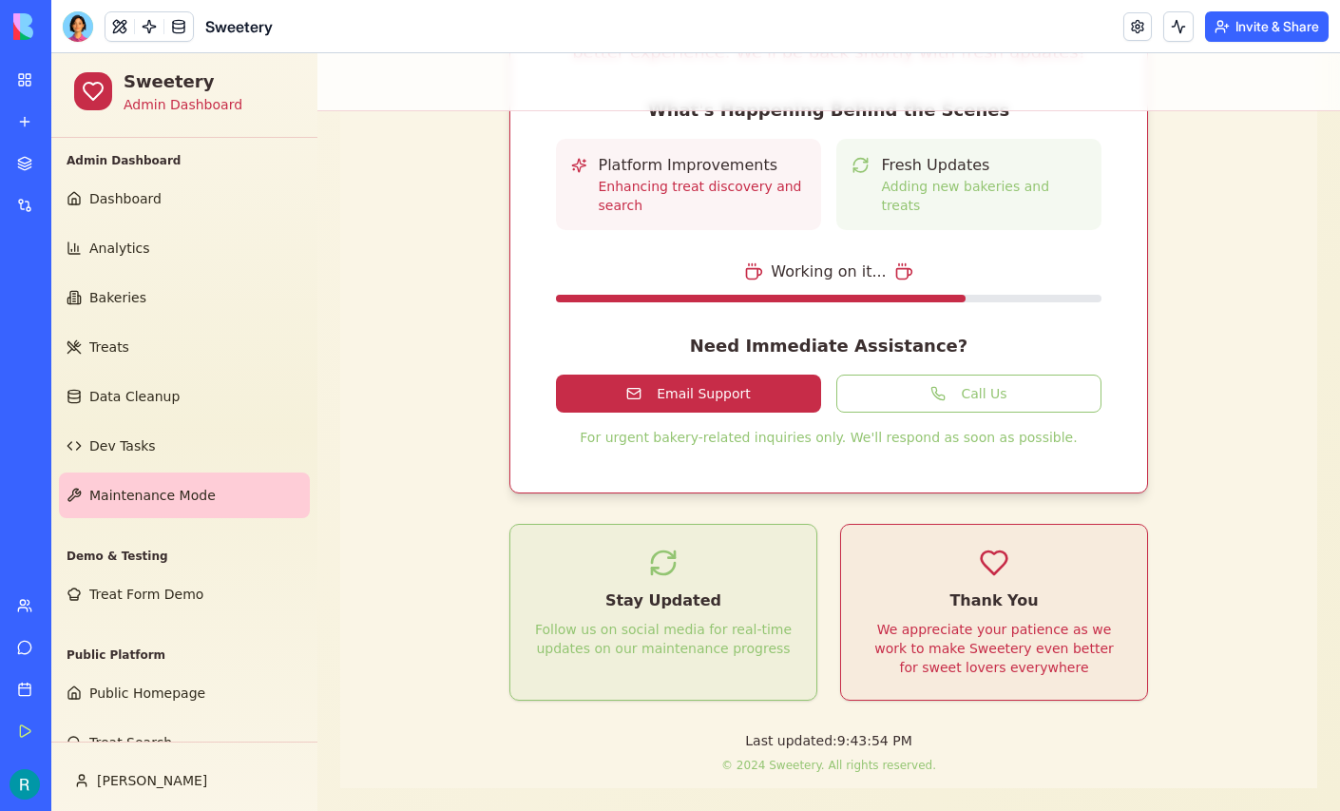
click at [464, 577] on div "Sweetery Under Maintenance We're Making Things Even Sweeter! We're making some …" at bounding box center [828, 225] width 977 height 1126
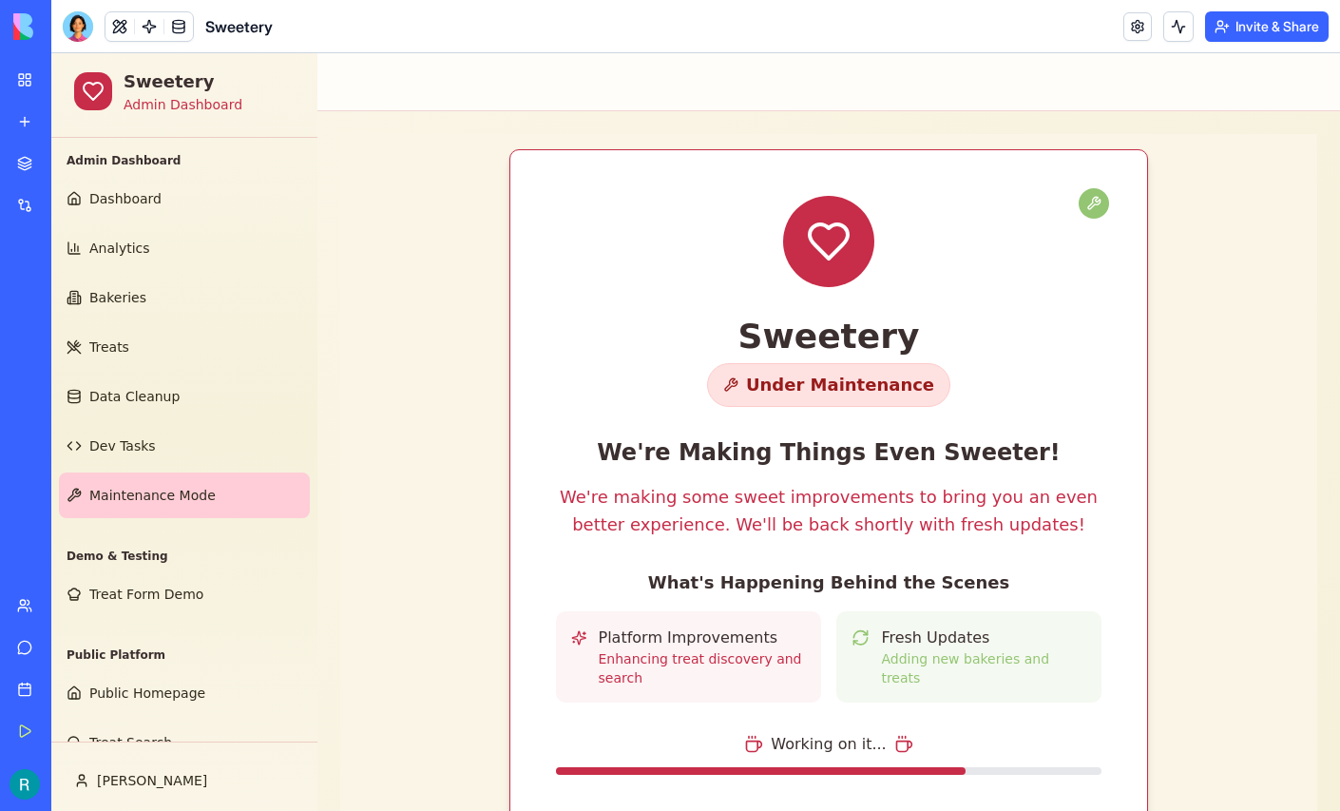
click at [29, 21] on img at bounding box center [72, 26] width 118 height 27
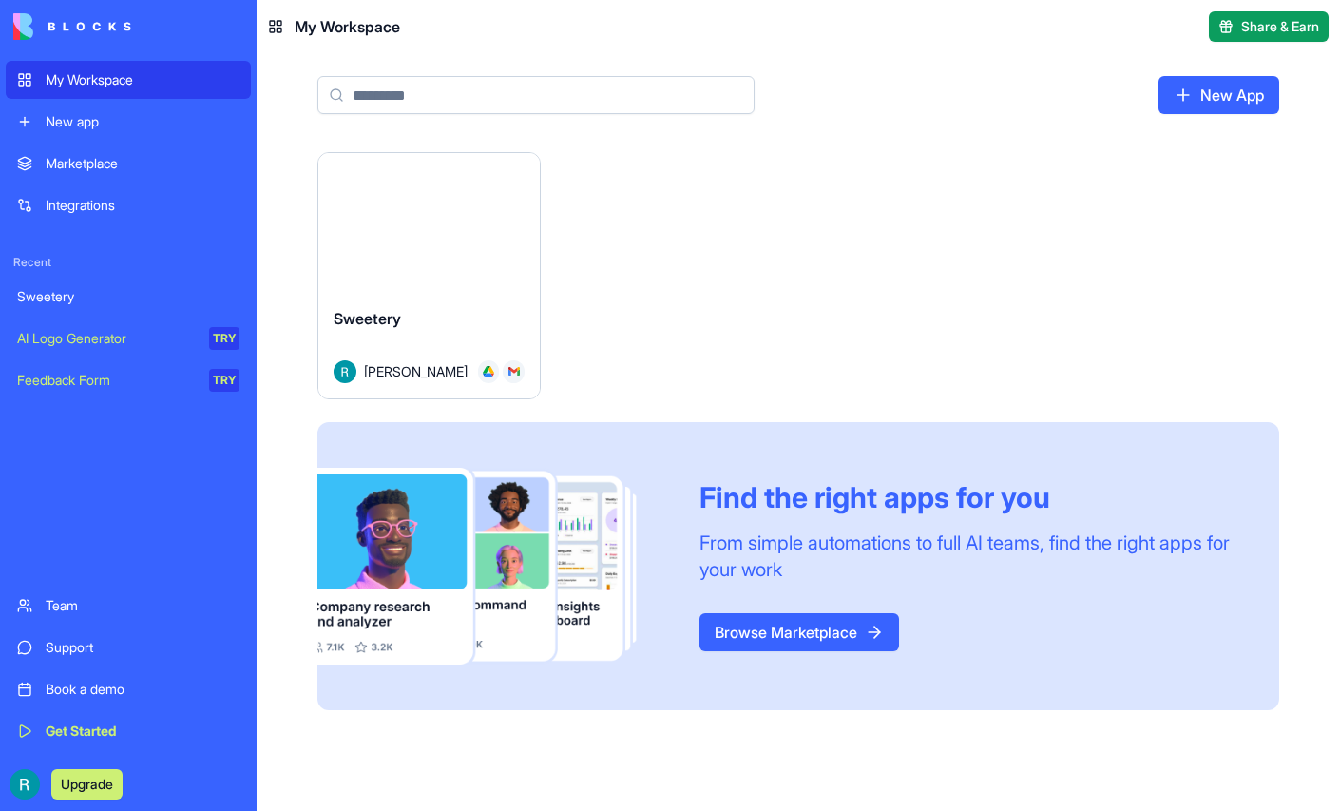
click at [597, 192] on html "My Workspace New app Marketplace Integrations Recent Sweetery AI Logo Generator…" at bounding box center [670, 405] width 1340 height 811
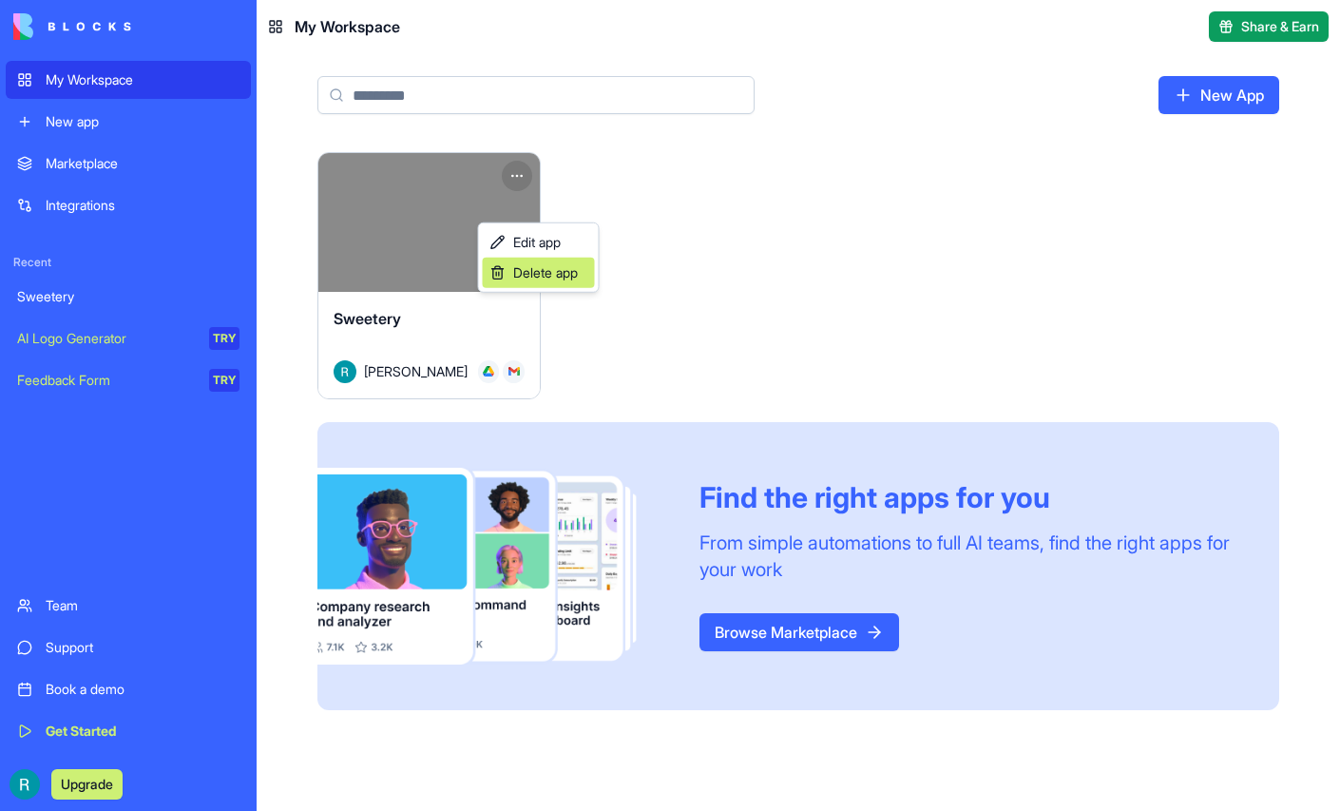
click at [541, 276] on span "Delete app" at bounding box center [545, 272] width 65 height 19
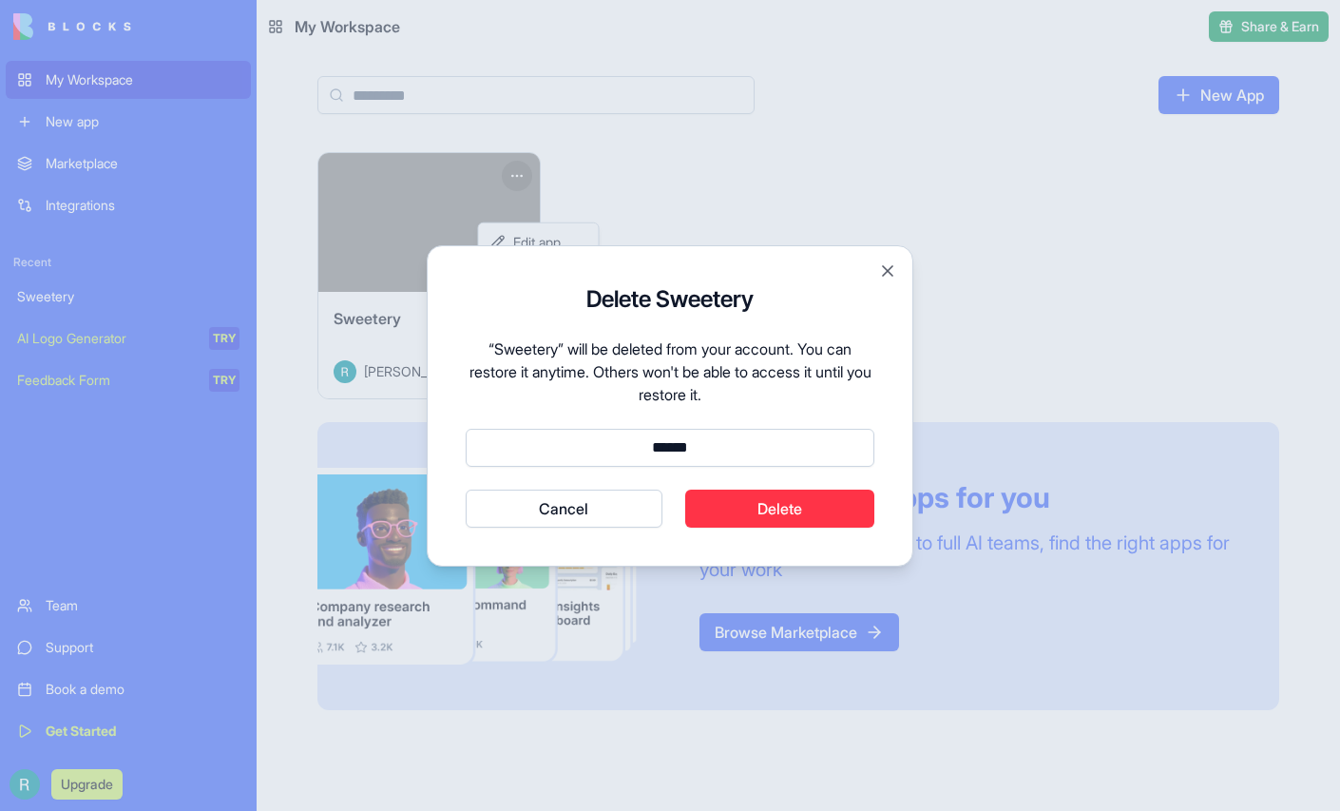
type input "******"
click at [793, 528] on button "Delete" at bounding box center [780, 509] width 190 height 38
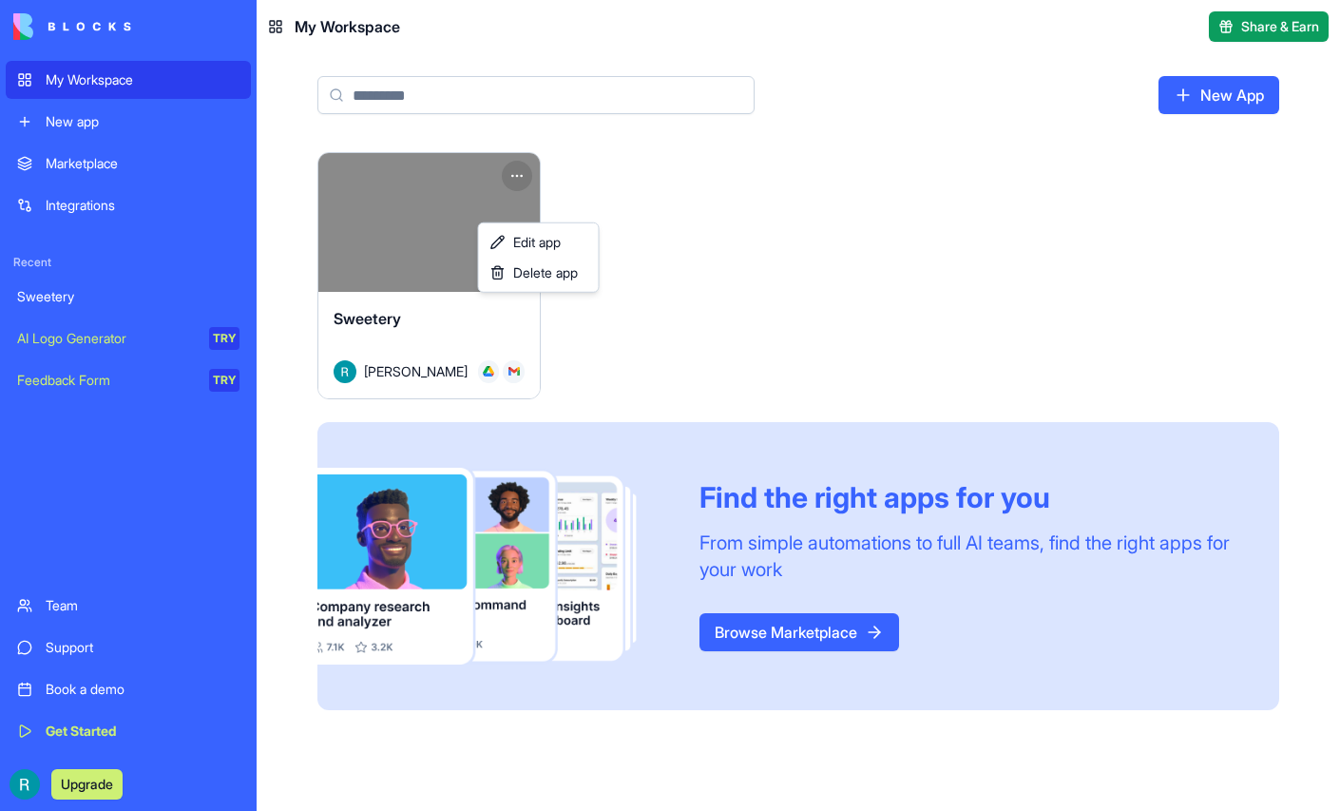
click at [25, 781] on html "My Workspace New app Marketplace Integrations Recent Sweetery AI Logo Generator…" at bounding box center [670, 405] width 1340 height 811
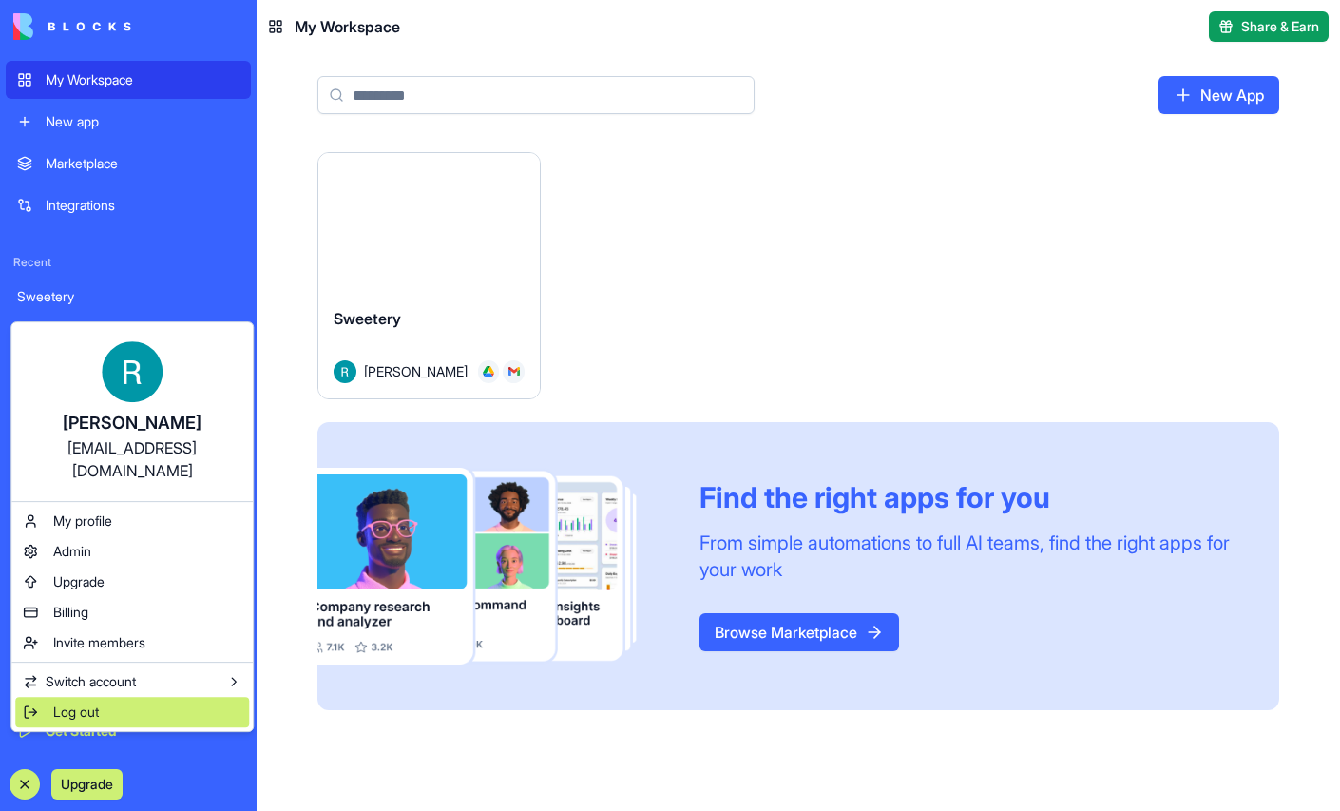
click at [79, 721] on span "Log out" at bounding box center [76, 711] width 46 height 19
